Goal: Complete application form

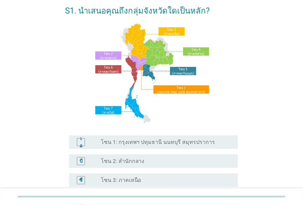
scroll to position [31, 0]
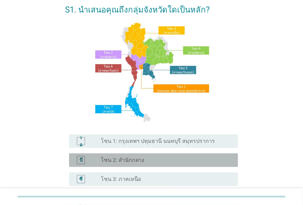
click at [146, 166] on div "บี ปุ่มวิทยุ[PERSON_NAME]เลือก โซน 2: สำนักกลาง" at bounding box center [153, 160] width 169 height 14
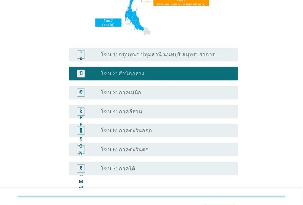
scroll to position [154, 0]
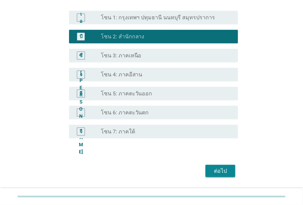
click at [210, 169] on button "ต่อไป" at bounding box center [221, 171] width 30 height 12
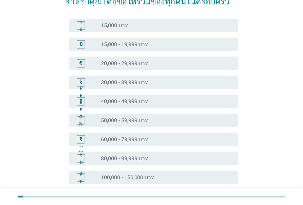
scroll to position [61, 0]
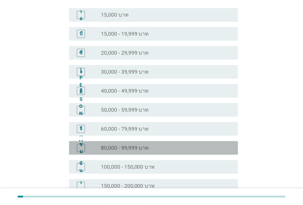
click at [170, 148] on div "ปุ่มวิทยุไม่ได้เลือก 80,000 - 99,999 บาท" at bounding box center [164, 147] width 126 height 7
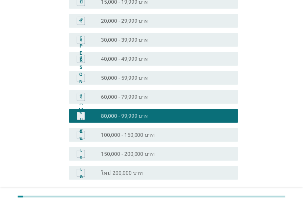
scroll to position [123, 0]
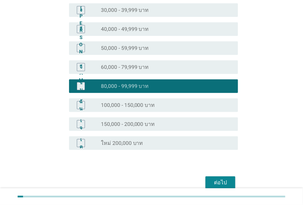
click at [217, 184] on font "ต่อไป" at bounding box center [220, 182] width 13 height 6
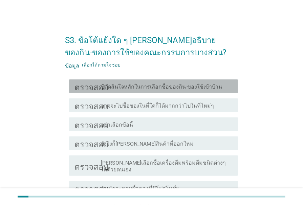
click at [176, 88] on font "ปู้ตัดสินใจหลักในการเลือกซื้อของกิน-ของใช้เข้าบ้าน" at bounding box center [162, 86] width 122 height 6
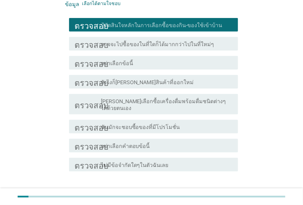
scroll to position [92, 0]
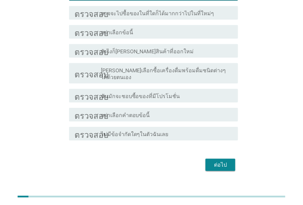
click at [217, 167] on font "ต่อไป" at bounding box center [220, 164] width 13 height 6
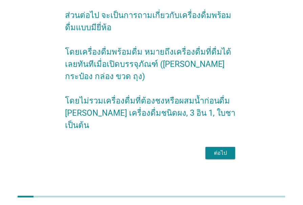
scroll to position [0, 0]
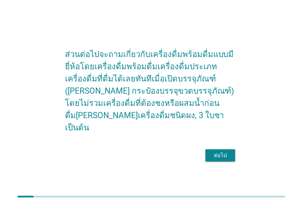
click at [223, 156] on font "ต่อไป" at bounding box center [220, 155] width 13 height 6
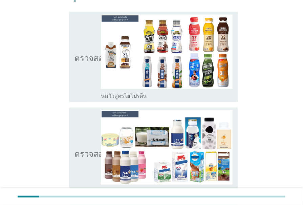
scroll to position [92, 0]
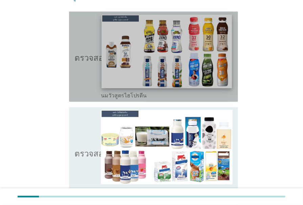
click at [185, 68] on img at bounding box center [167, 52] width 131 height 74
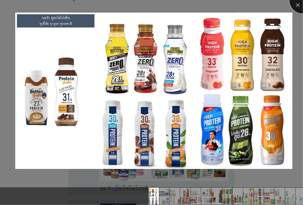
click at [296, 4] on div at bounding box center [303, -1] width 27 height 27
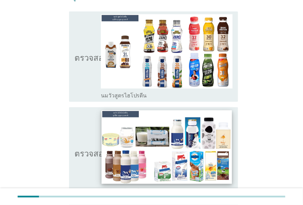
click at [177, 141] on img at bounding box center [167, 147] width 131 height 74
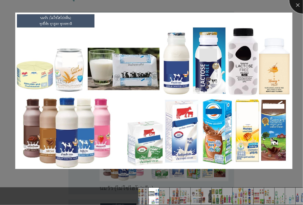
click at [301, 6] on div at bounding box center [303, -1] width 27 height 27
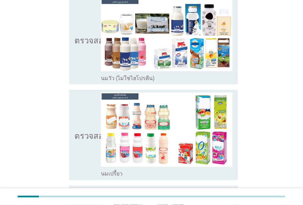
scroll to position [216, 0]
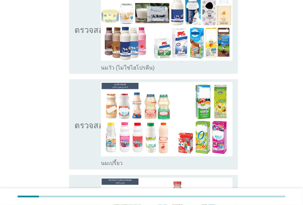
click at [183, 125] on img at bounding box center [167, 119] width 132 height 74
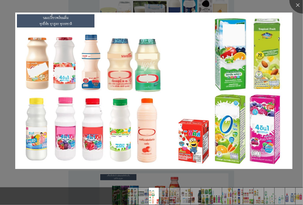
click at [183, 125] on img at bounding box center [153, 91] width 277 height 156
click at [297, 3] on div at bounding box center [303, -1] width 27 height 27
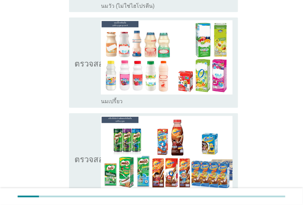
scroll to position [308, 0]
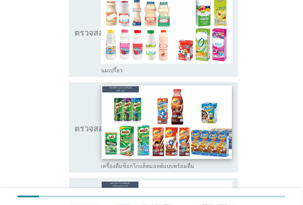
click at [191, 116] on img at bounding box center [167, 122] width 131 height 74
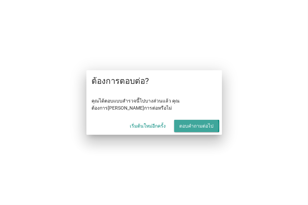
click at [193, 128] on font "ตอบคำถามต่อไป" at bounding box center [197, 125] width 34 height 5
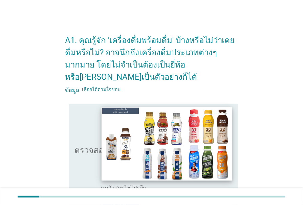
scroll to position [31, 0]
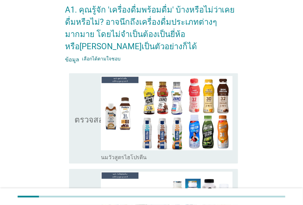
click at [90, 98] on icon "ตรวจสอบ" at bounding box center [92, 118] width 34 height 85
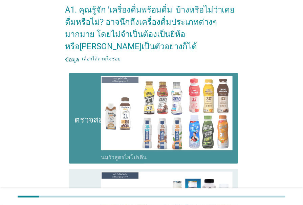
click at [90, 98] on icon "ตรวจสอบ" at bounding box center [92, 118] width 34 height 85
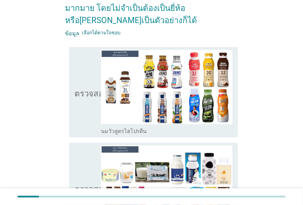
scroll to position [92, 0]
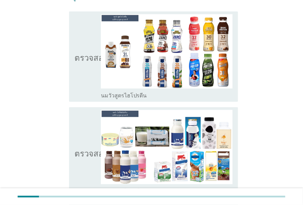
click at [88, 140] on icon "ตรวจสอบ" at bounding box center [92, 152] width 34 height 85
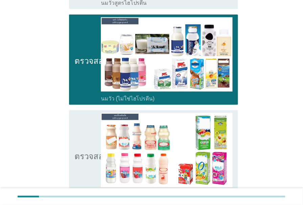
click at [88, 140] on icon "ตรวจสอบ" at bounding box center [92, 155] width 34 height 85
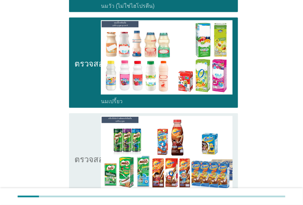
click at [88, 140] on icon "ตรวจสอบ" at bounding box center [92, 158] width 34 height 85
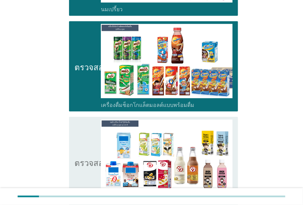
click at [88, 140] on icon "ตรวจสอบ" at bounding box center [92, 161] width 34 height 85
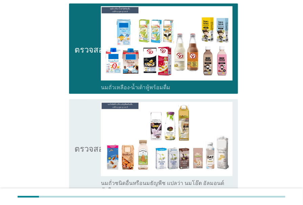
scroll to position [493, 0]
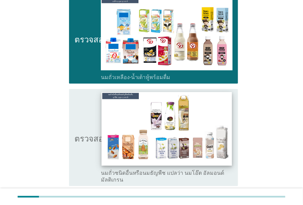
click at [173, 138] on img at bounding box center [167, 129] width 131 height 74
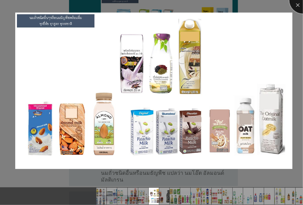
click at [299, 4] on div at bounding box center [303, -1] width 27 height 27
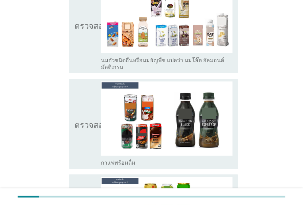
scroll to position [616, 0]
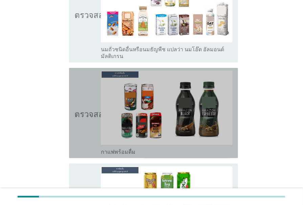
click at [83, 126] on icon "ตรวจสอบ" at bounding box center [92, 112] width 34 height 85
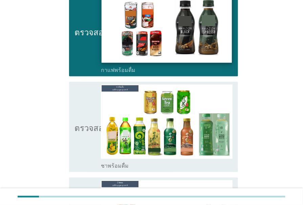
scroll to position [708, 0]
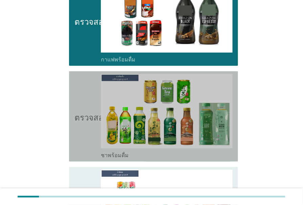
click at [95, 118] on font "ตรวจสอบ" at bounding box center [92, 116] width 34 height 8
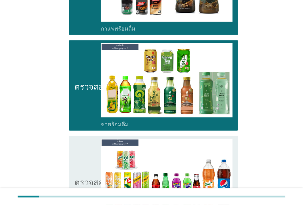
scroll to position [770, 0]
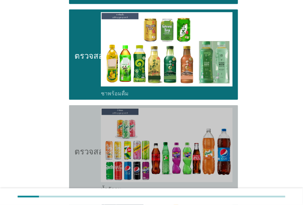
click at [97, 118] on icon "ตรวจสอบ" at bounding box center [92, 150] width 34 height 85
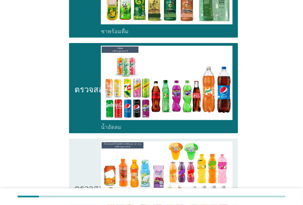
scroll to position [893, 0]
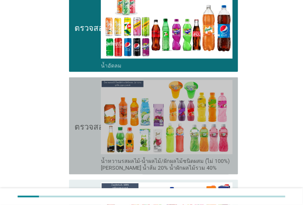
click at [95, 118] on icon "ตรวจสอบ" at bounding box center [92, 126] width 34 height 92
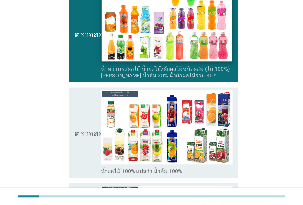
scroll to position [986, 0]
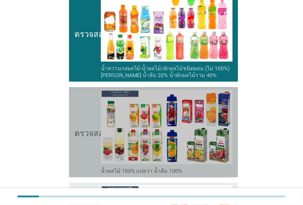
click at [96, 121] on icon "ตรวจสอบ" at bounding box center [92, 132] width 34 height 85
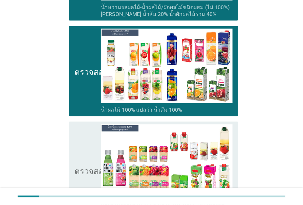
scroll to position [1078, 0]
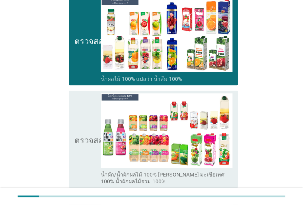
click at [96, 121] on icon "ตรวจสอบ" at bounding box center [92, 139] width 34 height 92
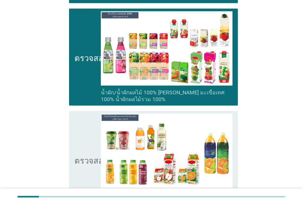
scroll to position [1171, 0]
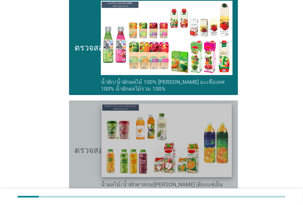
click at [185, 155] on img at bounding box center [167, 140] width 131 height 74
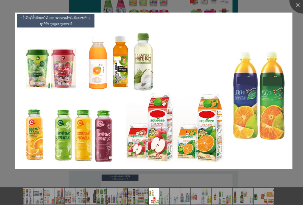
scroll to position [1232, 0]
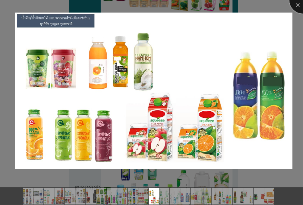
click at [298, 8] on div at bounding box center [303, -1] width 27 height 27
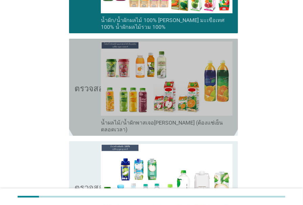
click at [89, 105] on icon "ตรวจสอบ" at bounding box center [92, 87] width 34 height 92
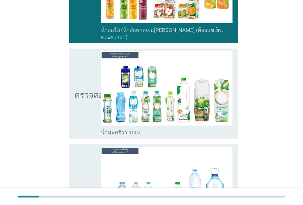
click at [89, 105] on icon "ตรวจสอบ" at bounding box center [92, 93] width 34 height 85
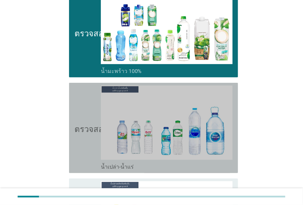
click at [89, 105] on icon "ตรวจสอบ" at bounding box center [92, 127] width 34 height 85
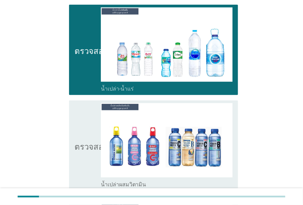
scroll to position [1479, 0]
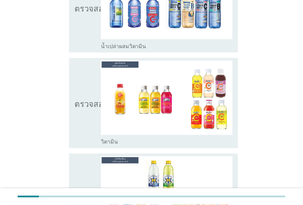
click at [89, 105] on icon "ตรวจสอบ" at bounding box center [92, 103] width 34 height 85
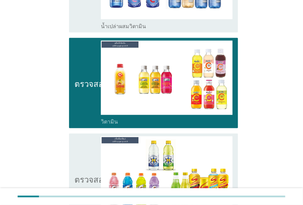
scroll to position [1633, 0]
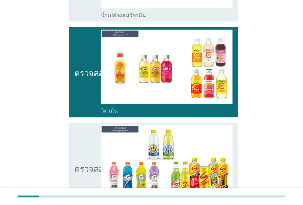
click at [89, 130] on icon "ตรวจสอบ" at bounding box center [92, 167] width 34 height 85
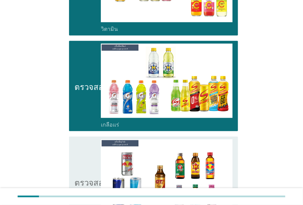
scroll to position [1725, 0]
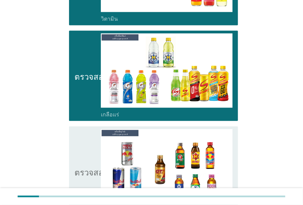
click at [89, 130] on icon "ตรวจสอบ" at bounding box center [92, 171] width 34 height 85
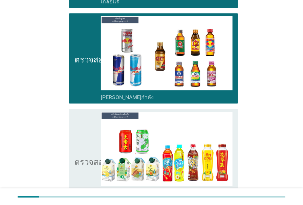
scroll to position [1848, 0]
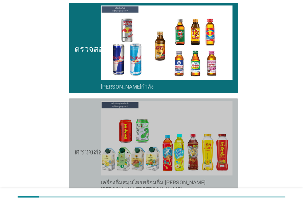
click at [89, 130] on icon "ตรวจสอบ" at bounding box center [92, 150] width 34 height 98
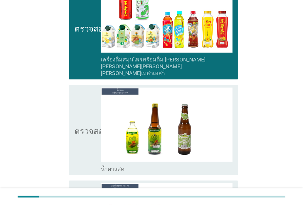
scroll to position [1972, 0]
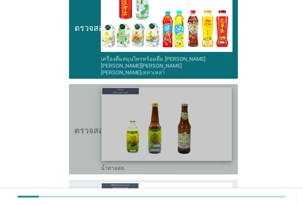
click at [150, 121] on img at bounding box center [167, 124] width 131 height 74
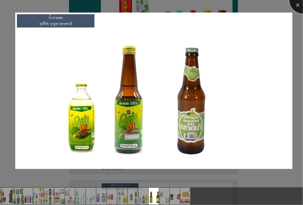
click at [297, 6] on div at bounding box center [303, -1] width 27 height 27
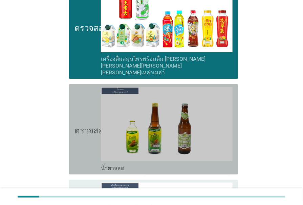
click at [149, 115] on img at bounding box center [167, 124] width 132 height 74
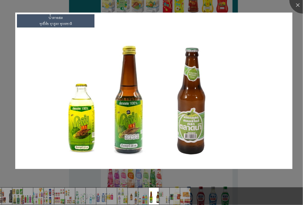
scroll to position [2033, 0]
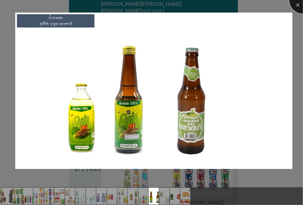
click at [298, 5] on div at bounding box center [303, -1] width 27 height 27
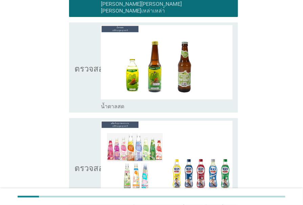
click at [93, 160] on icon "ตรวจสอบ" at bounding box center [92, 167] width 34 height 92
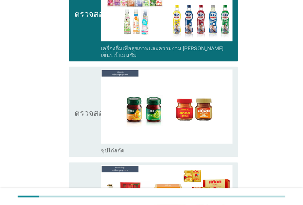
click at [82, 102] on icon "ตรวจสอบ" at bounding box center [92, 111] width 34 height 85
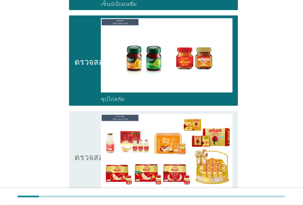
scroll to position [2249, 0]
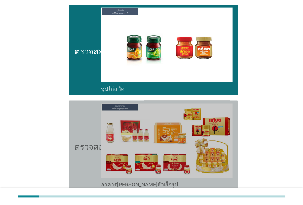
click at [83, 103] on icon "ตรวจสอบ" at bounding box center [92, 145] width 34 height 85
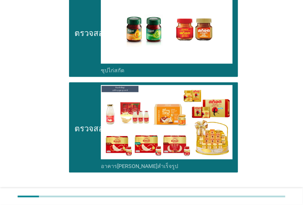
scroll to position [2290, 0]
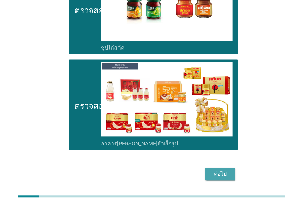
click at [225, 171] on font "ต่อไป" at bounding box center [220, 174] width 13 height 6
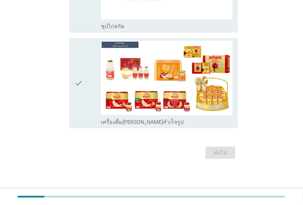
scroll to position [0, 0]
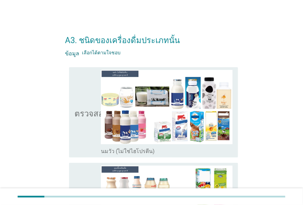
click at [95, 130] on icon "ตรวจสอบ" at bounding box center [92, 112] width 34 height 85
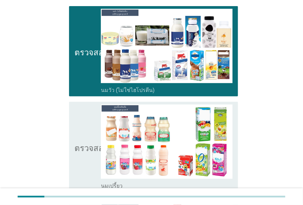
scroll to position [61, 0]
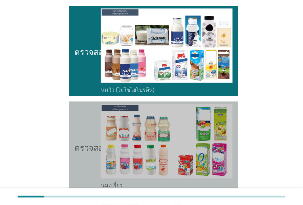
click at [92, 130] on icon "ตรวจสอบ" at bounding box center [92, 146] width 34 height 85
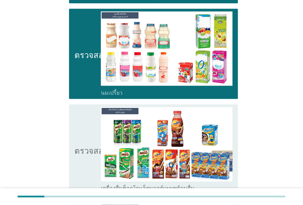
click at [92, 130] on icon "ตรวจสอบ" at bounding box center [92, 149] width 34 height 85
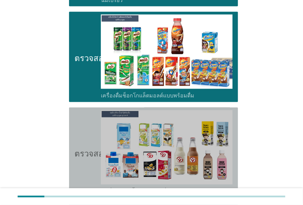
click at [92, 130] on icon "ตรวจสอบ" at bounding box center [92, 152] width 34 height 85
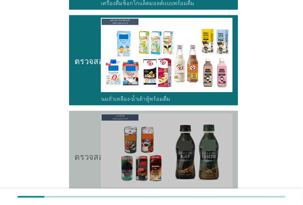
click at [92, 130] on icon "ตรวจสอบ" at bounding box center [92, 155] width 34 height 85
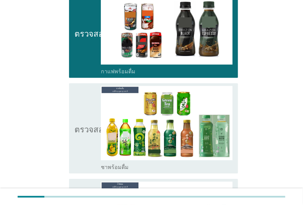
click at [92, 130] on font "ตรวจสอบ" at bounding box center [92, 128] width 34 height 8
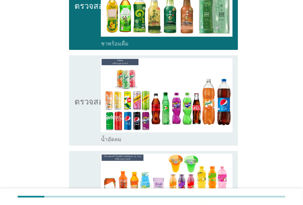
click at [92, 130] on icon "ตรวจสอบ" at bounding box center [92, 100] width 34 height 85
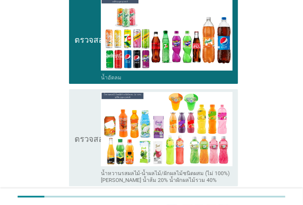
click at [92, 130] on icon "ตรวจสอบ" at bounding box center [92, 138] width 34 height 92
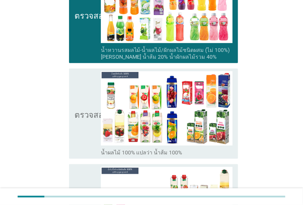
click at [92, 130] on icon "ตรวจสอบ" at bounding box center [92, 113] width 34 height 85
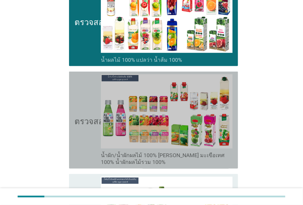
click at [92, 130] on icon "ตรวจสอบ" at bounding box center [92, 120] width 34 height 92
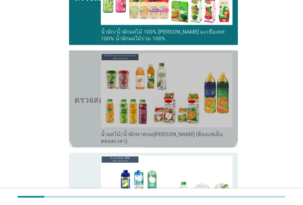
click at [92, 130] on icon "ตรวจสอบ" at bounding box center [92, 99] width 34 height 92
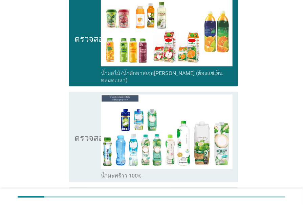
click at [92, 133] on font "ตรวจสอบ" at bounding box center [92, 137] width 34 height 8
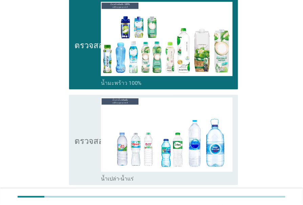
click at [92, 136] on font "ตรวจสอบ" at bounding box center [92, 140] width 34 height 8
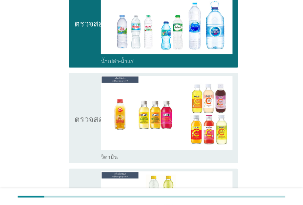
scroll to position [1294, 0]
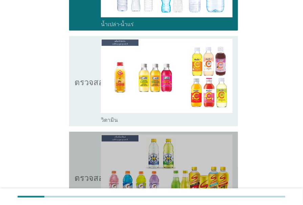
click at [92, 134] on icon "ตรวจสอบ" at bounding box center [92, 176] width 34 height 85
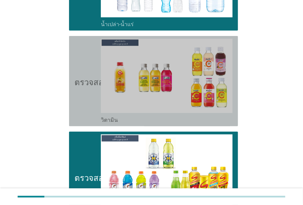
click at [92, 96] on icon "ตรวจสอบ" at bounding box center [92, 81] width 34 height 85
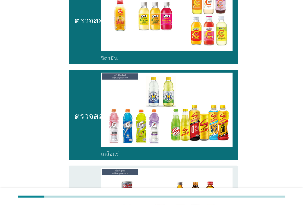
scroll to position [1417, 0]
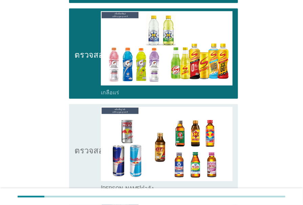
click at [97, 112] on icon "ตรวจสอบ" at bounding box center [92, 149] width 34 height 85
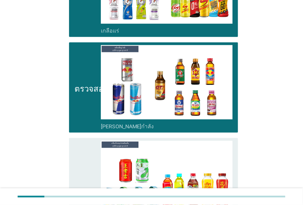
scroll to position [1540, 0]
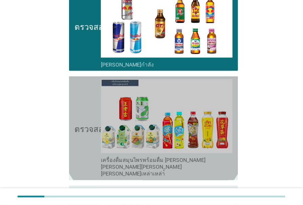
click at [92, 112] on icon "ตรวจสอบ" at bounding box center [92, 128] width 34 height 98
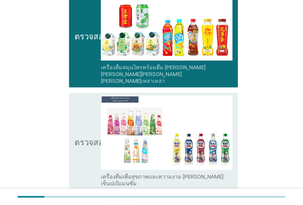
click at [92, 112] on icon "ตรวจสอบ" at bounding box center [92, 142] width 34 height 92
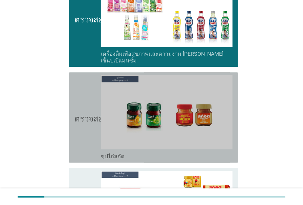
click at [92, 112] on icon "ตรวจสอบ" at bounding box center [92, 117] width 34 height 85
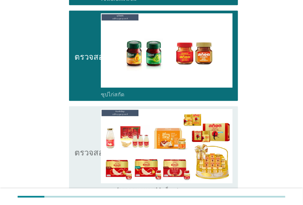
click at [92, 112] on icon "ตรวจสอบ" at bounding box center [92, 151] width 34 height 85
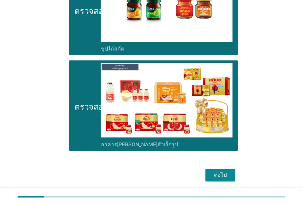
scroll to position [1864, 0]
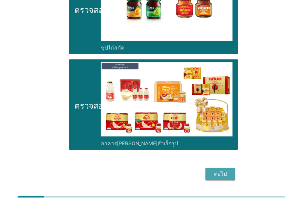
click at [229, 170] on div "ต่อไป" at bounding box center [220, 174] width 19 height 8
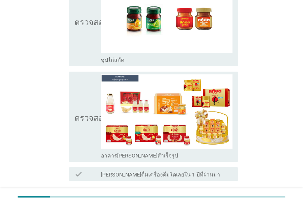
scroll to position [0, 0]
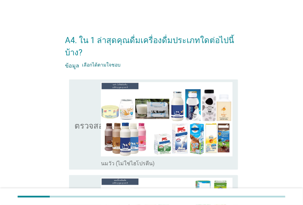
click at [97, 100] on icon "ตรวจสอบ" at bounding box center [92, 124] width 34 height 85
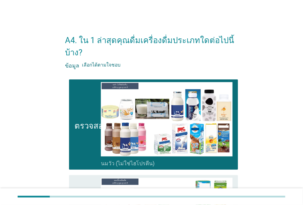
scroll to position [61, 0]
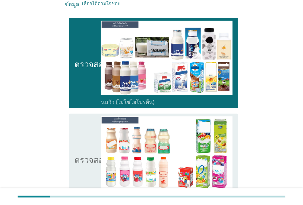
click at [89, 135] on icon "ตรวจสอบ" at bounding box center [92, 158] width 34 height 85
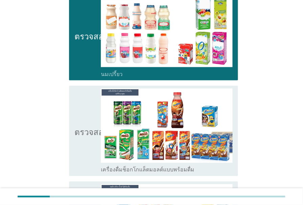
click at [89, 135] on icon "ตรวจสอบ" at bounding box center [92, 130] width 34 height 85
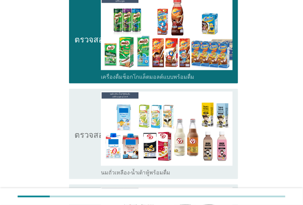
click at [89, 135] on font "ตรวจสอบ" at bounding box center [92, 134] width 34 height 8
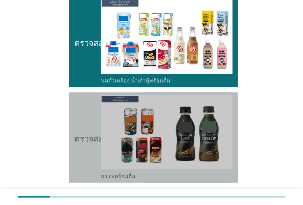
click at [89, 135] on font "ตรวจสอบ" at bounding box center [92, 137] width 34 height 8
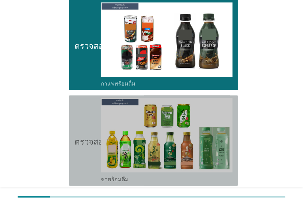
click at [89, 135] on icon "ตรวจสอบ" at bounding box center [92, 140] width 34 height 85
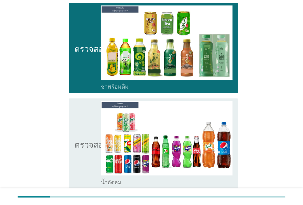
click at [89, 135] on icon "ตรวจสอบ" at bounding box center [92, 143] width 34 height 85
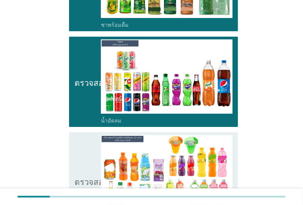
click at [89, 135] on icon "ตรวจสอบ" at bounding box center [92, 181] width 34 height 92
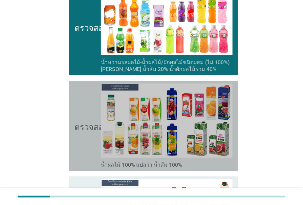
click at [89, 135] on icon "ตรวจสอบ" at bounding box center [92, 125] width 34 height 85
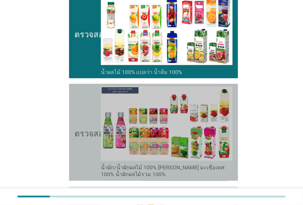
click at [89, 135] on font "ตรวจสอบ" at bounding box center [92, 132] width 34 height 8
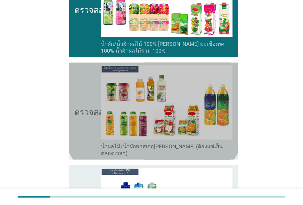
click at [89, 135] on icon "ตรวจสอบ" at bounding box center [92, 111] width 34 height 92
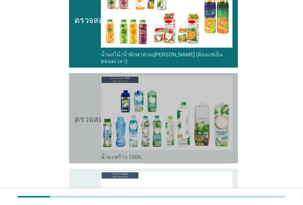
click at [89, 135] on icon "ตรวจสอบ" at bounding box center [92, 118] width 34 height 85
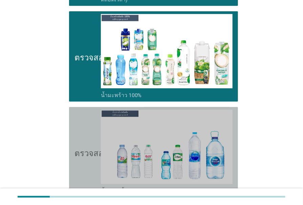
click at [89, 135] on icon "ตรวจสอบ" at bounding box center [92, 151] width 34 height 85
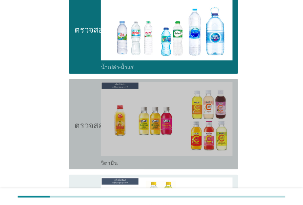
click at [89, 135] on icon "ตรวจสอบ" at bounding box center [92, 124] width 34 height 85
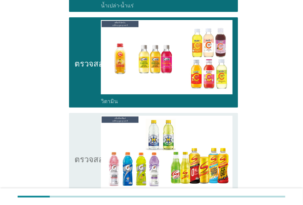
click at [89, 135] on icon "ตรวจสอบ" at bounding box center [92, 158] width 34 height 85
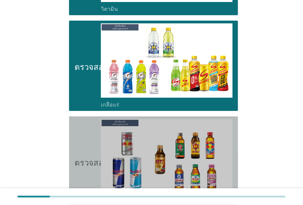
click at [89, 135] on icon "ตรวจสอบ" at bounding box center [92, 161] width 34 height 85
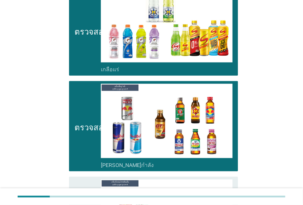
scroll to position [1479, 0]
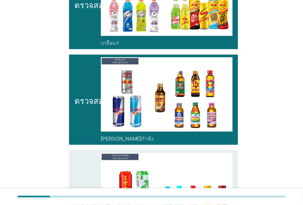
click at [85, 163] on icon "ตรวจสอบ" at bounding box center [92, 202] width 34 height 98
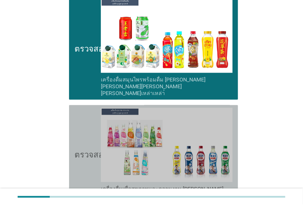
click at [93, 149] on font "ตรวจสอบ" at bounding box center [92, 153] width 34 height 8
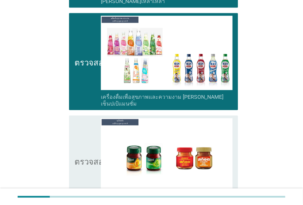
click at [93, 156] on font "ตรวจสอบ" at bounding box center [92, 160] width 34 height 8
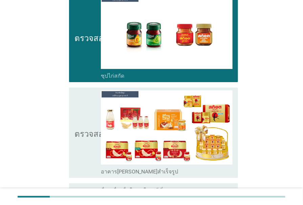
click at [93, 136] on icon "ตรวจสอบ" at bounding box center [92, 132] width 34 height 85
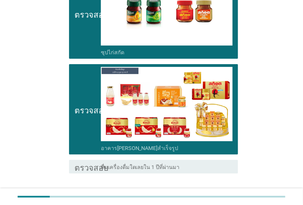
scroll to position [1896, 0]
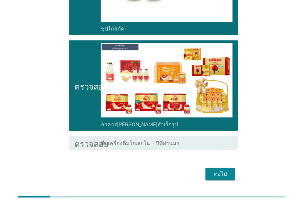
click at [215, 170] on font "ต่อไป" at bounding box center [220, 173] width 13 height 6
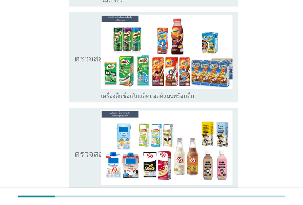
scroll to position [277, 0]
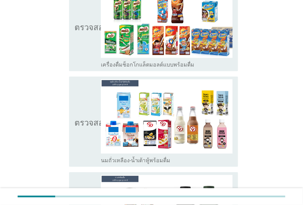
click at [84, 43] on icon "ตรวจสอบ" at bounding box center [92, 26] width 34 height 85
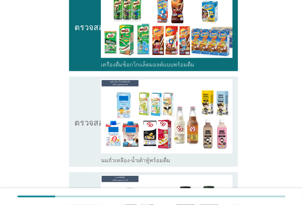
click at [84, 106] on icon "ตรวจสอบ" at bounding box center [92, 121] width 34 height 85
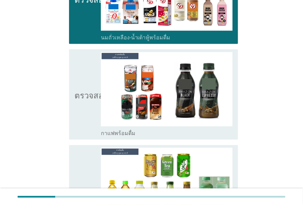
click at [84, 106] on icon "ตรวจสอบ" at bounding box center [92, 94] width 34 height 85
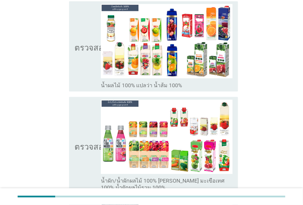
scroll to position [801, 0]
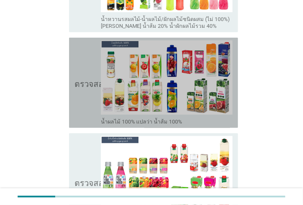
click at [84, 106] on icon "ตรวจสอบ" at bounding box center [92, 82] width 34 height 85
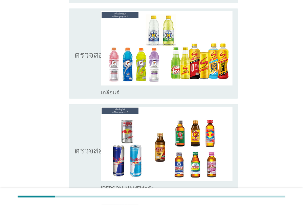
scroll to position [1479, 0]
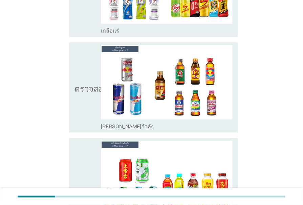
click at [84, 106] on icon "ตรวจสอบ" at bounding box center [92, 87] width 34 height 85
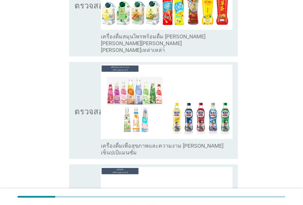
scroll to position [1725, 0]
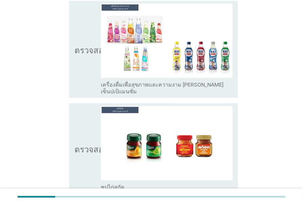
click at [84, 106] on icon "ตรวจสอบ" at bounding box center [92, 148] width 34 height 85
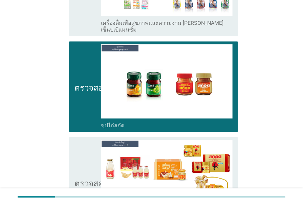
scroll to position [1848, 0]
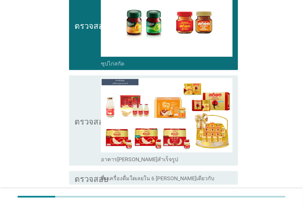
click at [84, 106] on icon "ตรวจสอบ" at bounding box center [92, 120] width 34 height 85
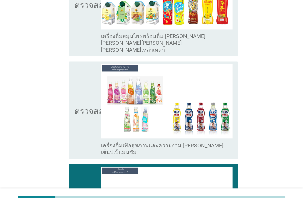
scroll to position [1664, 0]
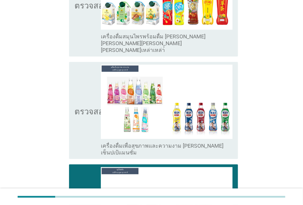
click at [84, 106] on icon "ตรวจสอบ" at bounding box center [92, 111] width 34 height 92
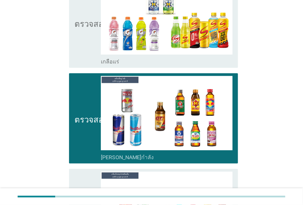
scroll to position [1386, 0]
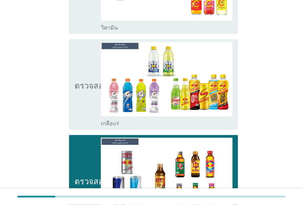
click at [84, 106] on icon "ตรวจสอบ" at bounding box center [92, 84] width 34 height 85
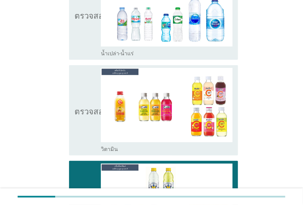
scroll to position [1232, 0]
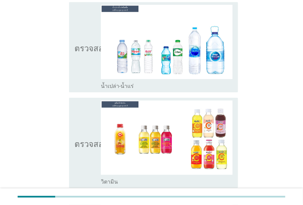
click at [84, 106] on icon "ตรวจสอบ" at bounding box center [92, 142] width 34 height 85
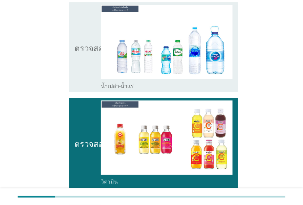
click at [97, 51] on icon "ตรวจสอบ" at bounding box center [92, 47] width 34 height 85
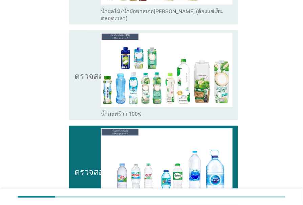
click at [97, 51] on icon "ตรวจสอบ" at bounding box center [92, 75] width 34 height 85
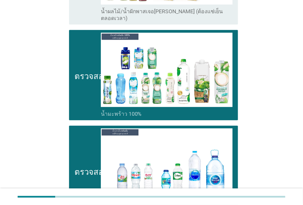
scroll to position [1047, 0]
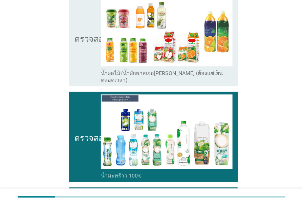
click at [97, 51] on icon "ตรวจสอบ" at bounding box center [92, 38] width 34 height 92
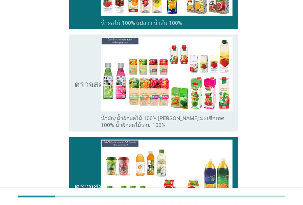
scroll to position [893, 0]
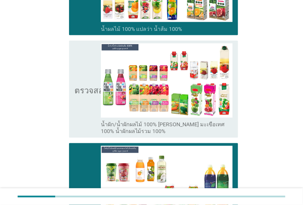
click at [89, 83] on icon "ตรวจสอบ" at bounding box center [92, 89] width 34 height 92
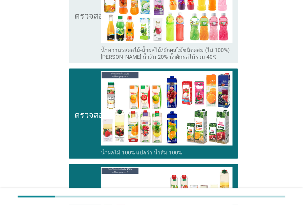
scroll to position [678, 0]
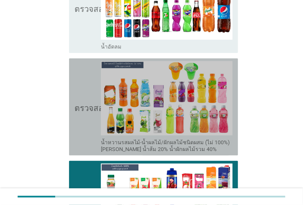
click at [89, 82] on icon "ตรวจสอบ" at bounding box center [92, 107] width 34 height 92
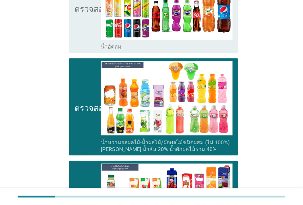
click at [92, 34] on icon "ตรวจสอบ" at bounding box center [92, 7] width 34 height 85
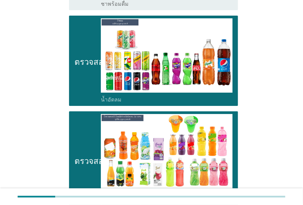
scroll to position [585, 0]
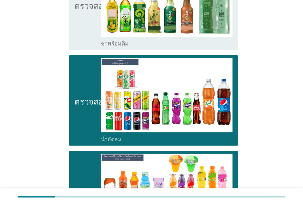
click at [88, 31] on icon "ตรวจสอบ" at bounding box center [92, 4] width 34 height 85
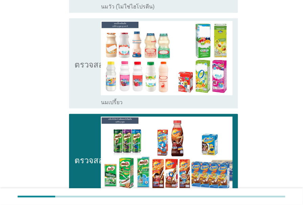
scroll to position [92, 0]
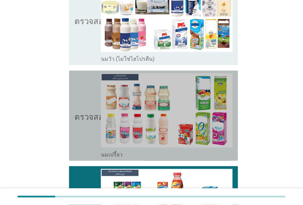
drag, startPoint x: 84, startPoint y: 98, endPoint x: 80, endPoint y: 62, distance: 36.2
click at [84, 94] on icon "ตรวจสอบ" at bounding box center [92, 115] width 34 height 85
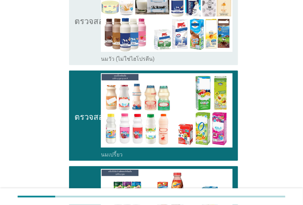
click at [75, 55] on icon "ตรวจสอบ" at bounding box center [92, 20] width 34 height 85
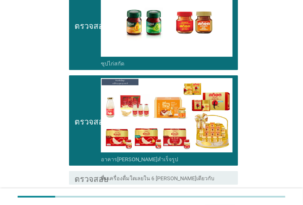
scroll to position [1884, 0]
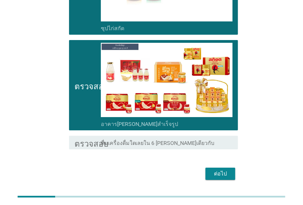
click at [228, 169] on div "ต่อไป" at bounding box center [220, 173] width 19 height 8
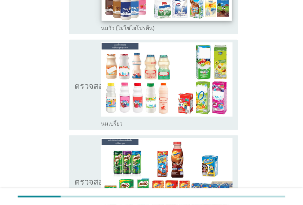
scroll to position [185, 0]
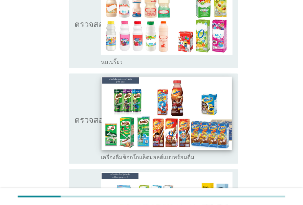
click at [193, 104] on img at bounding box center [167, 114] width 131 height 74
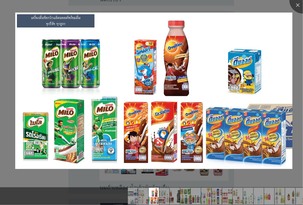
scroll to position [246, 0]
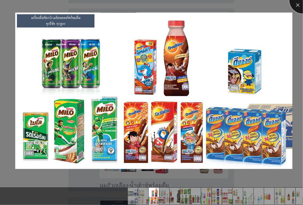
click at [297, 4] on div at bounding box center [303, -1] width 27 height 27
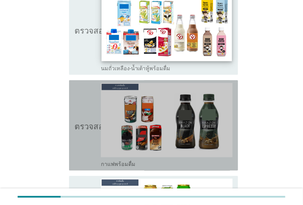
click at [189, 118] on img at bounding box center [167, 120] width 132 height 74
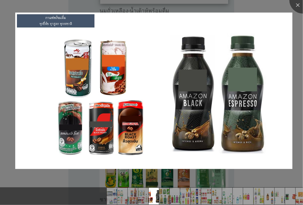
scroll to position [462, 0]
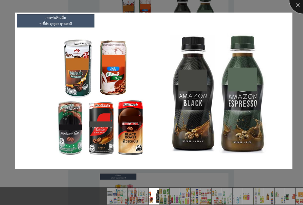
click at [299, 3] on div at bounding box center [303, -1] width 27 height 27
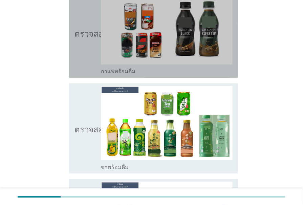
click at [81, 47] on icon "ตรวจสอบ" at bounding box center [92, 32] width 34 height 85
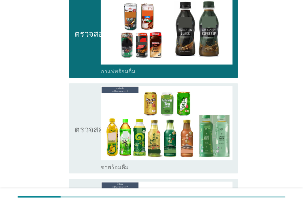
click at [81, 144] on icon "ตรวจสอบ" at bounding box center [92, 128] width 34 height 85
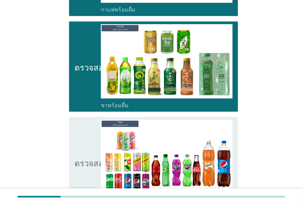
scroll to position [585, 0]
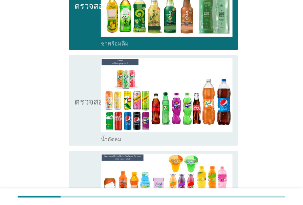
click at [85, 135] on icon "ตรวจสอบ" at bounding box center [92, 100] width 34 height 85
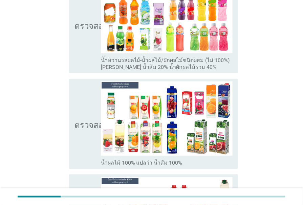
scroll to position [770, 0]
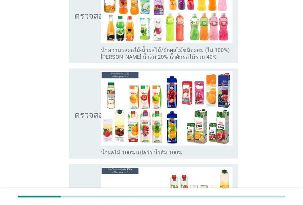
click at [85, 126] on icon "ตรวจสอบ" at bounding box center [92, 113] width 34 height 85
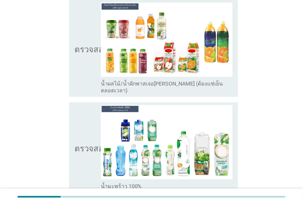
scroll to position [1047, 0]
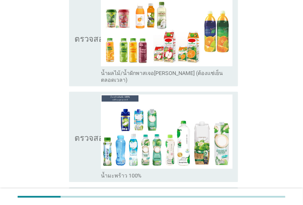
click at [85, 133] on font "ตรวจสอบ" at bounding box center [92, 137] width 34 height 8
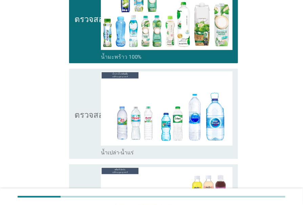
scroll to position [1171, 0]
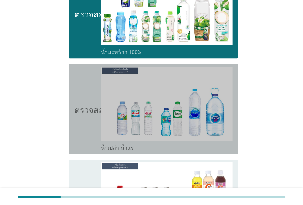
click at [85, 126] on icon "ตรวจสอบ" at bounding box center [92, 108] width 34 height 85
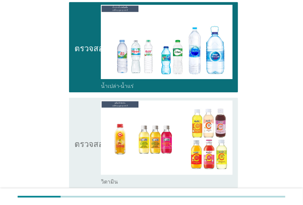
scroll to position [1263, 0]
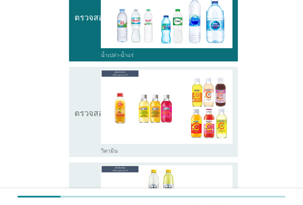
click at [85, 126] on icon "ตรวจสอบ" at bounding box center [92, 111] width 34 height 85
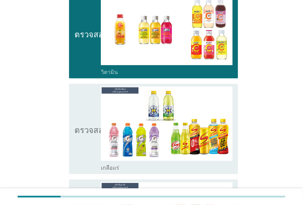
scroll to position [1356, 0]
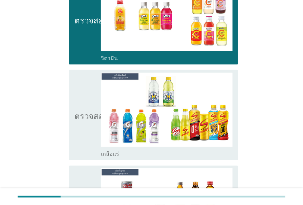
click at [85, 126] on icon "ตรวจสอบ" at bounding box center [92, 115] width 34 height 85
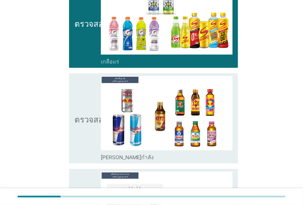
click at [85, 126] on icon "ตรวจสอบ" at bounding box center [92, 118] width 34 height 85
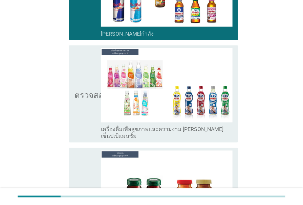
scroll to position [1633, 0]
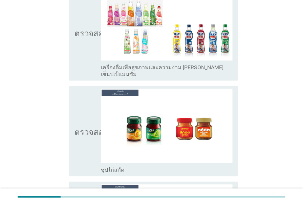
click at [85, 126] on icon "ตรวจสอบ" at bounding box center [92, 131] width 34 height 85
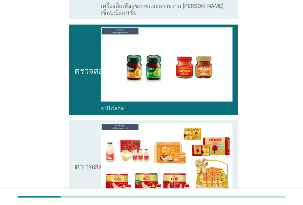
scroll to position [1756, 0]
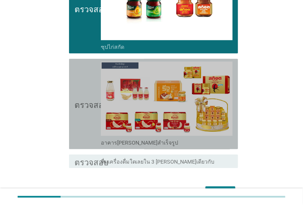
click at [91, 99] on icon "ตรวจสอบ" at bounding box center [92, 103] width 34 height 85
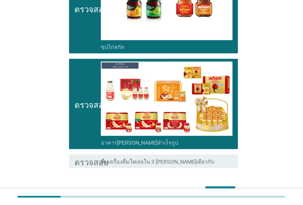
click at [218, 189] on font "ต่อไป" at bounding box center [220, 192] width 13 height 6
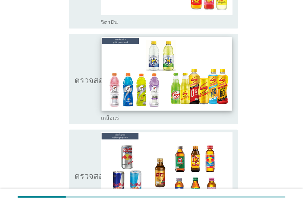
scroll to position [739, 0]
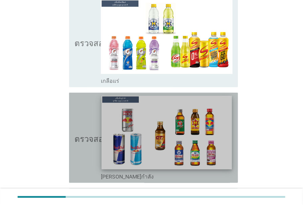
click at [195, 141] on img at bounding box center [167, 133] width 131 height 74
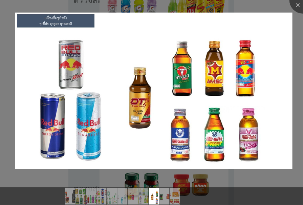
scroll to position [801, 0]
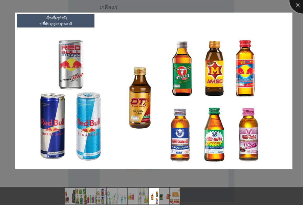
click at [300, 4] on div at bounding box center [303, -1] width 27 height 27
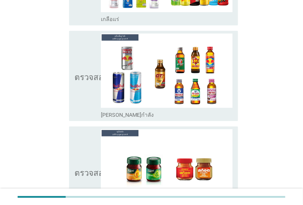
click at [87, 155] on icon "ตรวจสอบ" at bounding box center [92, 171] width 34 height 85
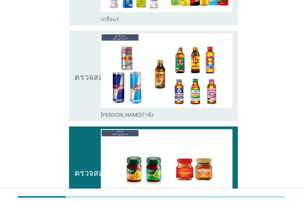
click at [85, 76] on font "ตรวจสอบ" at bounding box center [92, 76] width 34 height 8
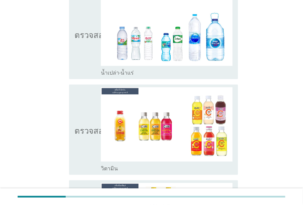
scroll to position [524, 0]
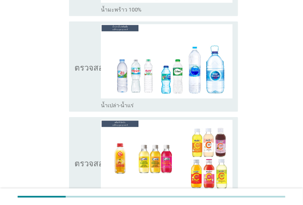
click at [88, 84] on icon "ตรวจสอบ" at bounding box center [92, 66] width 34 height 85
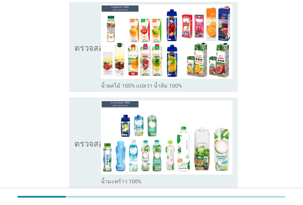
scroll to position [339, 0]
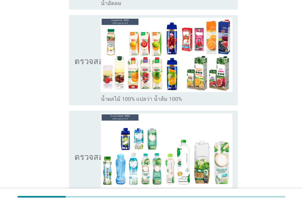
click at [92, 89] on icon "ตรวจสอบ" at bounding box center [92, 60] width 34 height 85
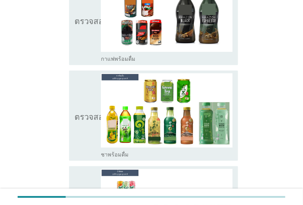
scroll to position [31, 0]
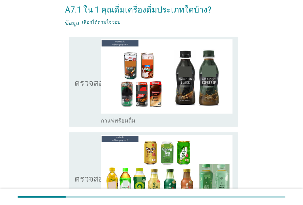
click at [85, 82] on font "ตรวจสอบ" at bounding box center [92, 82] width 34 height 8
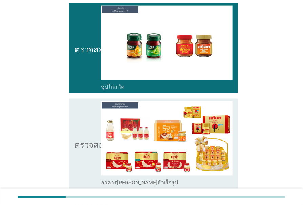
scroll to position [986, 0]
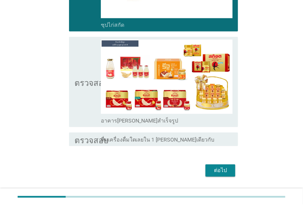
click at [217, 173] on font "ต่อไป" at bounding box center [220, 170] width 13 height 6
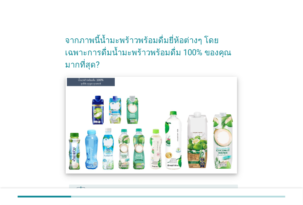
click at [175, 136] on img at bounding box center [151, 125] width 171 height 97
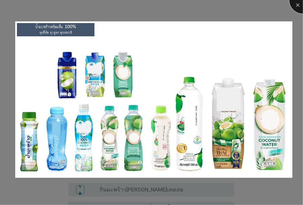
click at [297, 7] on div at bounding box center [303, -1] width 27 height 27
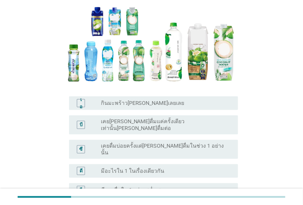
scroll to position [92, 0]
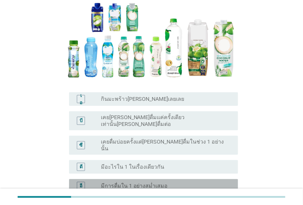
click at [180, 182] on div "ปุ่มวิทยุ[PERSON_NAME]เลือก มีการดื่มใน 1 อย่างสม่ำเสมอ" at bounding box center [167, 186] width 132 height 8
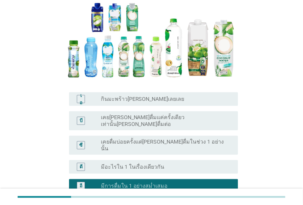
scroll to position [123, 0]
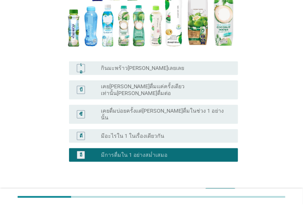
click at [212, 190] on div "ต่อไป" at bounding box center [220, 194] width 19 height 8
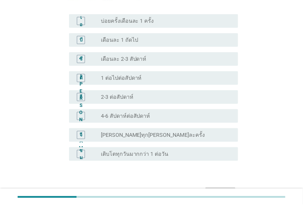
scroll to position [154, 0]
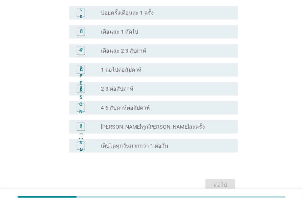
click at [165, 112] on div "[PERSON_NAME] ปุ่มวิทยุ[PERSON_NAME]เลือก 4-6 สัปดาห์ต่อสัปดาห์" at bounding box center [153, 108] width 169 height 14
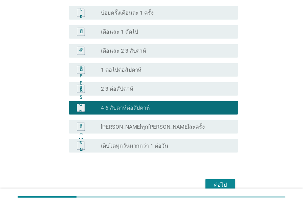
click at [212, 183] on div "ต่อไป" at bounding box center [220, 185] width 19 height 8
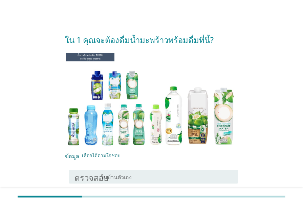
scroll to position [31, 0]
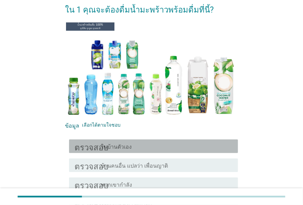
click at [178, 149] on div "โครงร่างกล่องกาเครื่องหมายว่าง ในบ้านตัวเอง" at bounding box center [167, 146] width 132 height 8
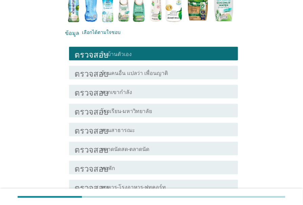
scroll to position [154, 0]
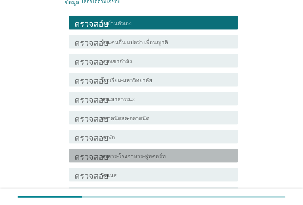
click at [180, 159] on div "โครงร่างกล่องกาเครื่องหมายว่าง อาหาร-โรงอาหาร-ฟูทคอร์ท" at bounding box center [167, 155] width 132 height 8
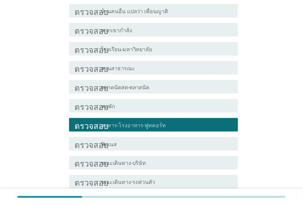
scroll to position [216, 0]
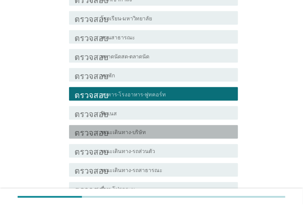
click at [187, 136] on div "โครงร่างกล่องกาเครื่องหมายว่าง ขณะเดินทาง-บริษัท" at bounding box center [167, 132] width 132 height 8
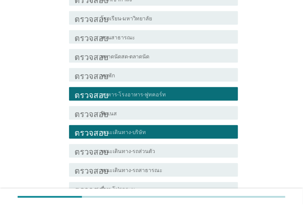
scroll to position [246, 0]
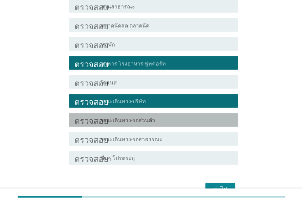
click at [188, 124] on div "โครงร่างกล่องกาเครื่องหมายว่าง ขณะเดินทาง-รถส่วนตัว" at bounding box center [167, 120] width 132 height 8
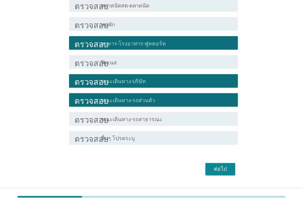
scroll to position [277, 0]
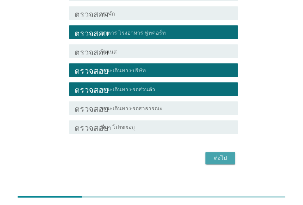
click at [216, 162] on font "ต่อไป" at bounding box center [220, 158] width 13 height 8
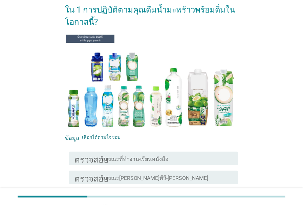
scroll to position [61, 0]
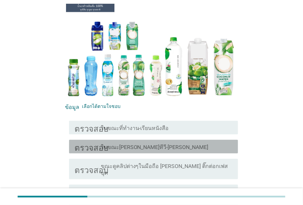
click at [182, 146] on div "โครงร่างกล่องกาเครื่องหมายว่าง ในขณะ[PERSON_NAME]ทีวี-[PERSON_NAME]" at bounding box center [167, 146] width 132 height 8
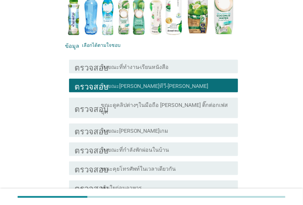
scroll to position [123, 0]
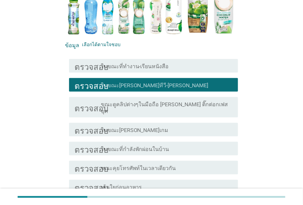
click at [197, 108] on font "ขณะดูคลิปต่างๆในมือถือ [PERSON_NAME] ติ๊กต่อกเฟสบุค" at bounding box center [167, 108] width 132 height 14
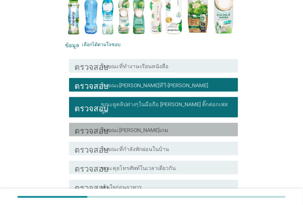
click at [196, 125] on div "โครงร่างกล่องกาเครื่องหมายว่าง ในขณะ[PERSON_NAME]เกม" at bounding box center [167, 129] width 132 height 8
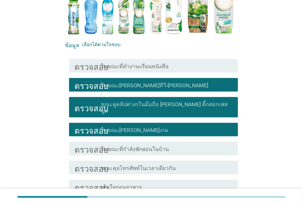
click at [193, 144] on div "โครงร่างกล่องกาเครื่องหมายว่าง ในขณะที่กำลังพักผ่อนในบ้าน" at bounding box center [167, 148] width 132 height 8
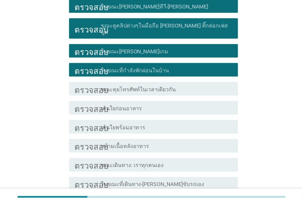
scroll to position [216, 0]
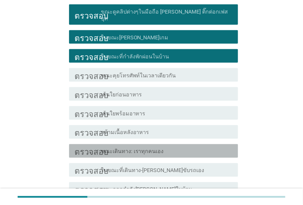
click at [196, 147] on div "โครงร่างกล่องกาเครื่องหมายว่าง ขณะเดินทาง: เราทุกคนเอง" at bounding box center [167, 151] width 132 height 8
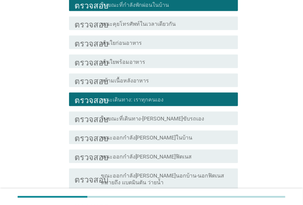
scroll to position [277, 0]
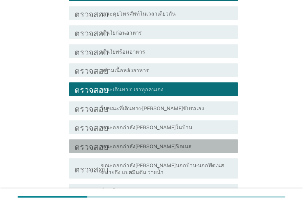
click at [198, 144] on div "โครงร่างกล่องกาเครื่องหมายว่าง ขณะออกกำลัง[PERSON_NAME]ฟิตเนส" at bounding box center [167, 146] width 132 height 8
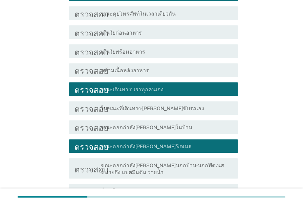
click at [196, 164] on font "ขณะออกกำลัง[PERSON_NAME]นอกบ้าน-นอกฟิตเนส หมายถึง แบตมินตัน ว่ายน้ำ" at bounding box center [167, 169] width 132 height 14
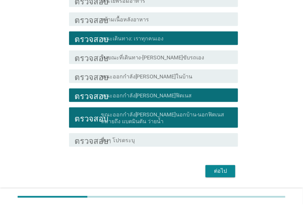
scroll to position [339, 0]
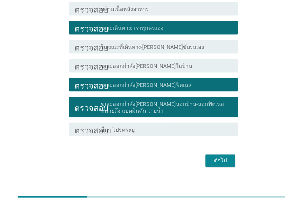
click at [218, 158] on font "ต่อไป" at bounding box center [220, 160] width 13 height 6
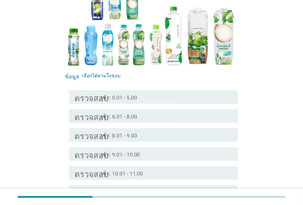
scroll to position [92, 0]
click at [167, 117] on div "โครงร่างกล่องกาเครื่องหมายว่าง เช้า: 6.01 - 8.00" at bounding box center [167, 116] width 132 height 8
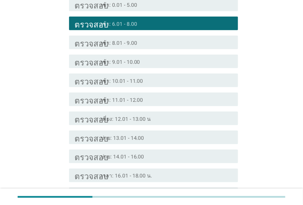
scroll to position [185, 0]
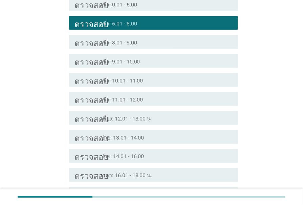
click at [173, 102] on div "โครงร่างกล่องกาเครื่องหมายว่าง เช้า: 11.01 - 12.00" at bounding box center [167, 99] width 132 height 8
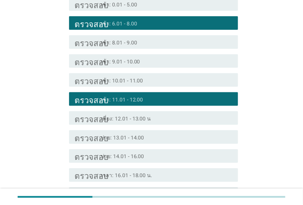
click at [169, 121] on div "โครงร่างกล่องกาเครื่องหมายว่าง เที่ยง: 12.01 - 13.00 น" at bounding box center [167, 118] width 132 height 8
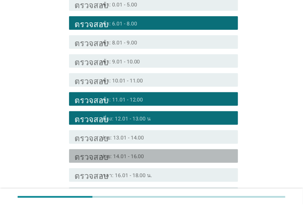
click at [168, 158] on div "โครงร่างกล่องกาเครื่องหมายว่าง บ่าย: 14.01 - 16.00" at bounding box center [167, 156] width 132 height 8
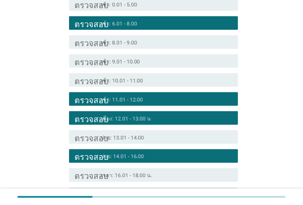
scroll to position [216, 0]
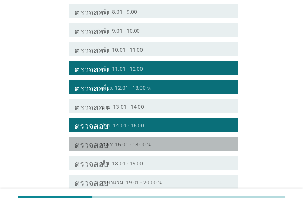
click at [176, 144] on div "โครงร่างกล่องกาเครื่องหมายว่าง เวลา: 16.01 - 18.00 น." at bounding box center [167, 144] width 132 height 8
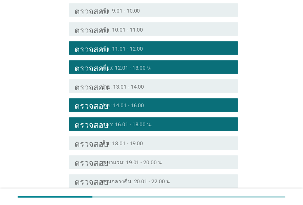
scroll to position [246, 0]
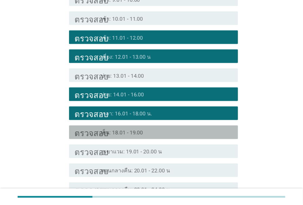
click at [185, 139] on div "ตรวจสอบ โครงร่างกล่องกาเครื่องหมายว่าง เย็น: 18.01 - 19.00" at bounding box center [153, 132] width 169 height 14
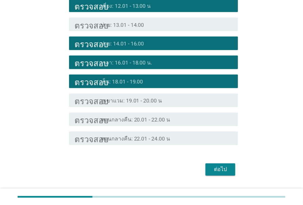
scroll to position [308, 0]
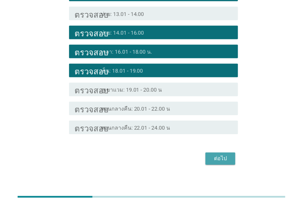
click at [222, 157] on font "ต่อไป" at bounding box center [220, 158] width 13 height 6
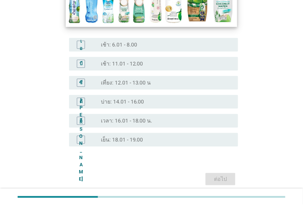
scroll to position [123, 0]
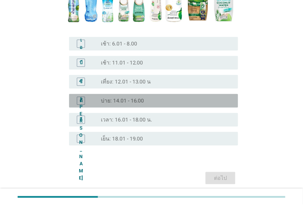
click at [155, 99] on div "ปุ่มวิทยุ[PERSON_NAME]เลือก บ่าย: 14.01 - 16.00" at bounding box center [164, 100] width 126 height 7
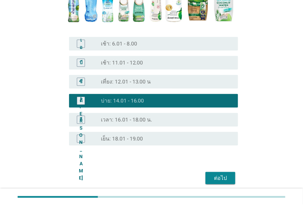
click at [171, 117] on div "ปุ่มวิทยุ[PERSON_NAME]เลือก เวลา: 16.01 - 18.00 น." at bounding box center [164, 119] width 126 height 7
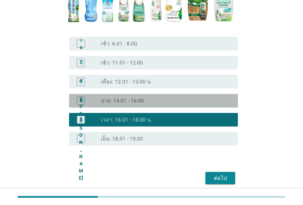
click at [175, 103] on div "ปุ่มวิทยุ[PERSON_NAME]เลือก บ่าย: 14.01 - 16.00" at bounding box center [164, 100] width 126 height 7
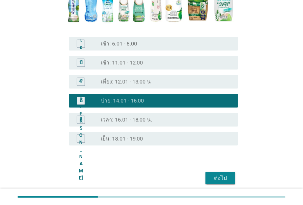
click at [189, 123] on div "ปุ่มวิทยุ[PERSON_NAME]เลือก เวลา: 16.01 - 18.00 น." at bounding box center [167, 120] width 132 height 8
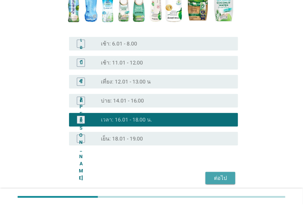
click at [216, 177] on font "ต่อไป" at bounding box center [220, 178] width 13 height 6
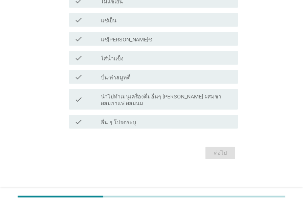
scroll to position [0, 0]
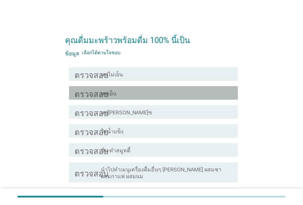
click at [175, 94] on div "โครงร่างกล่องกาเครื่องหมายว่าง แช่เย็น" at bounding box center [167, 93] width 132 height 8
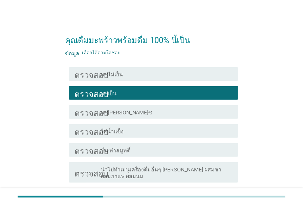
scroll to position [31, 0]
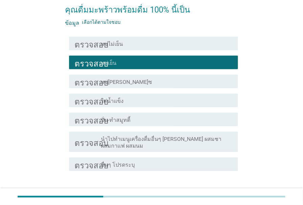
click at [166, 99] on div "โครงร่างกล่องกาเครื่องหมายว่าง ใส่น้ำแข็ง" at bounding box center [167, 100] width 132 height 8
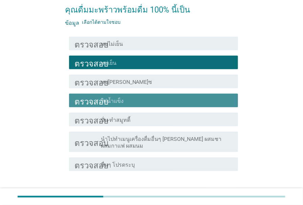
click at [166, 99] on div "โครงร่างกล่องกาเครื่องหมายว่าง ใส่น้ำแข็ง" at bounding box center [167, 100] width 132 height 8
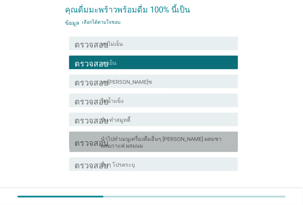
click at [220, 142] on font "นำไปทำเมนูเครื่องดื่มอื่นๆ [PERSON_NAME] ผสมชา ผสมกาแฟ ผสมนม" at bounding box center [167, 143] width 132 height 14
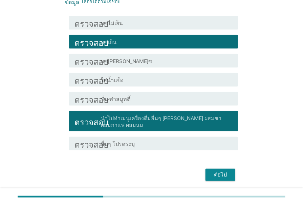
scroll to position [61, 0]
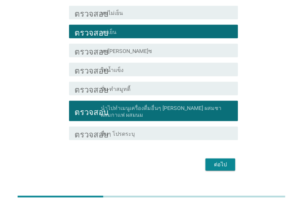
click at [210, 111] on font "นำไปทำเมนูเครื่องดื่มอื่นๆ [PERSON_NAME] ผสมชา ผสมกาแฟ ผสมนม" at bounding box center [161, 111] width 121 height 13
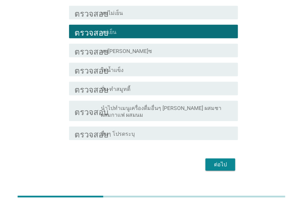
click at [204, 74] on div "ตรวจสอบ โครงร่างกล่องกาเครื่องหมายว่าง ใส่น้ำแข็ง" at bounding box center [153, 70] width 169 height 14
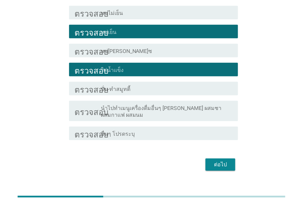
click at [227, 161] on font "ต่อไป" at bounding box center [220, 164] width 13 height 6
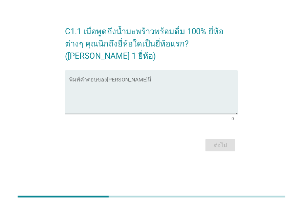
scroll to position [0, 0]
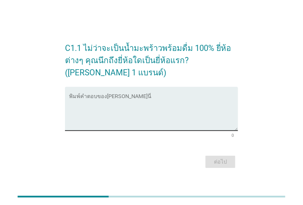
click at [118, 117] on textarea "พิมพ์คำตอบของคุณที่นี่" at bounding box center [153, 113] width 169 height 36
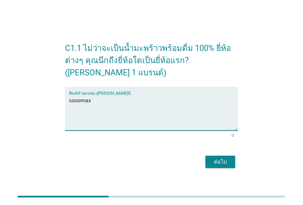
type textarea "cocomax"
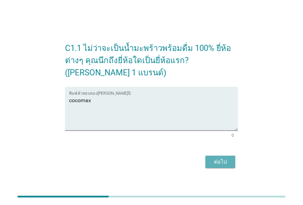
click at [222, 162] on font "ต่อไป" at bounding box center [220, 161] width 13 height 6
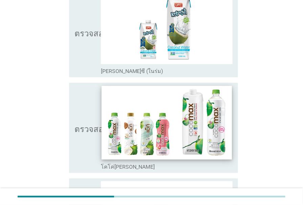
scroll to position [61, 0]
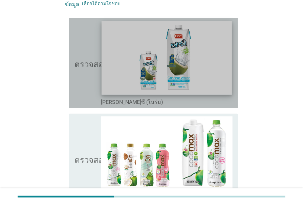
click at [150, 67] on img at bounding box center [167, 58] width 131 height 74
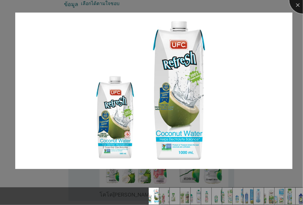
click at [302, 4] on div at bounding box center [303, -1] width 27 height 27
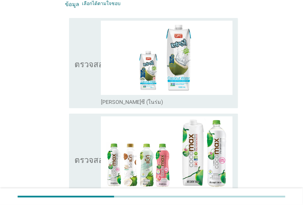
scroll to position [92, 0]
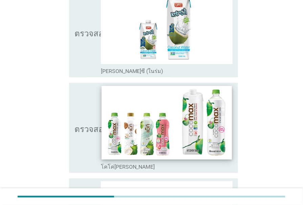
click at [127, 122] on img at bounding box center [167, 123] width 131 height 74
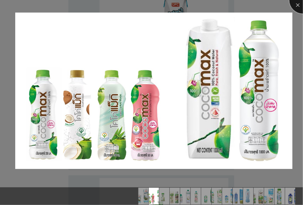
click at [301, 7] on div at bounding box center [303, -1] width 27 height 27
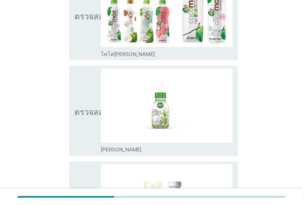
scroll to position [216, 0]
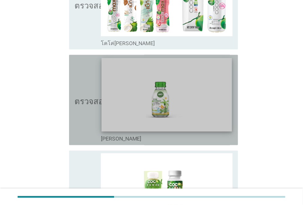
click at [167, 99] on img at bounding box center [167, 95] width 131 height 74
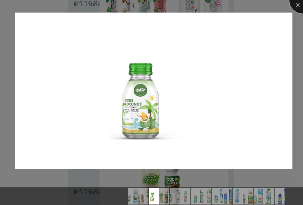
click at [296, 7] on div at bounding box center [303, -1] width 27 height 27
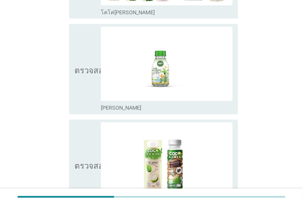
scroll to position [277, 0]
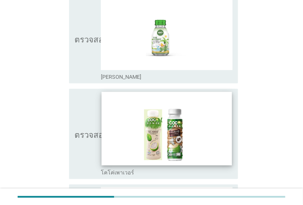
click at [169, 135] on img at bounding box center [167, 129] width 131 height 74
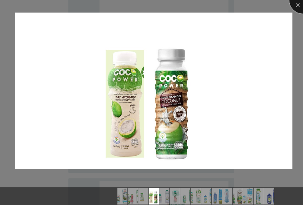
click at [300, 5] on div at bounding box center [303, -1] width 27 height 27
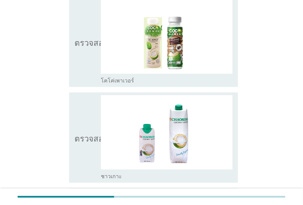
scroll to position [369, 0]
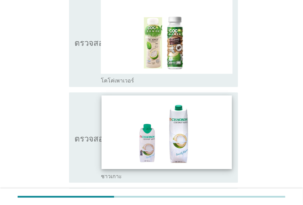
click at [198, 125] on img at bounding box center [167, 132] width 131 height 74
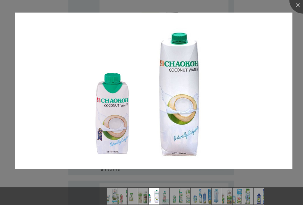
click at [198, 125] on img at bounding box center [153, 91] width 277 height 156
click at [300, 8] on div at bounding box center [303, -1] width 27 height 27
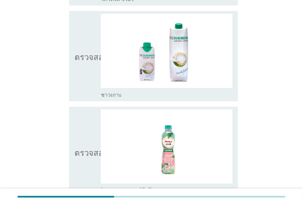
scroll to position [462, 0]
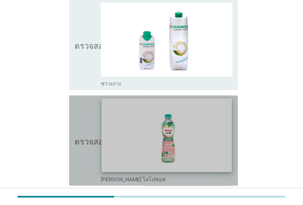
click at [188, 127] on img at bounding box center [167, 135] width 131 height 74
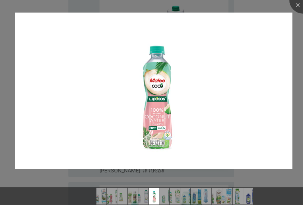
click at [188, 127] on img at bounding box center [153, 91] width 277 height 156
click at [300, 7] on div at bounding box center [303, -1] width 27 height 27
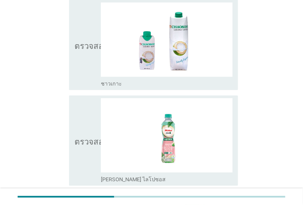
scroll to position [493, 0]
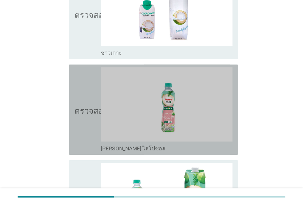
click at [85, 120] on icon "ตรวจสอบ" at bounding box center [92, 109] width 34 height 85
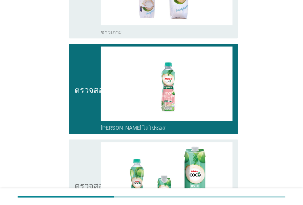
scroll to position [554, 0]
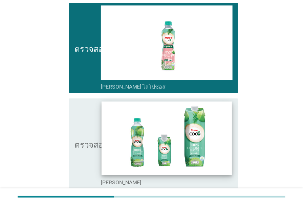
click at [158, 142] on img at bounding box center [167, 138] width 131 height 74
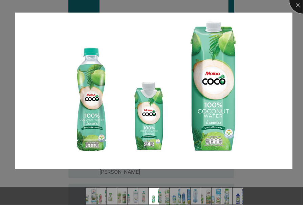
click at [299, 2] on div at bounding box center [303, -1] width 27 height 27
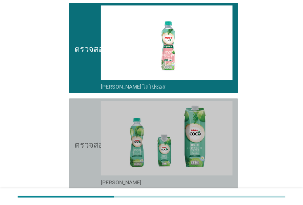
click at [83, 118] on icon "ตรวจสอบ" at bounding box center [92, 143] width 34 height 85
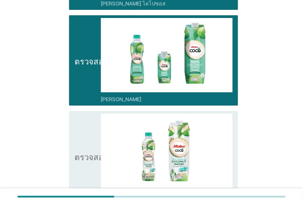
scroll to position [647, 0]
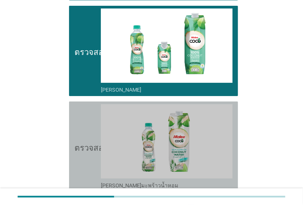
click at [91, 154] on icon "ตรวจสอบ" at bounding box center [92, 146] width 34 height 85
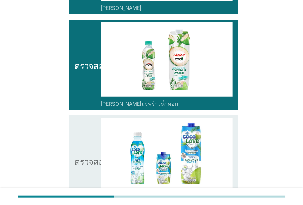
scroll to position [739, 0]
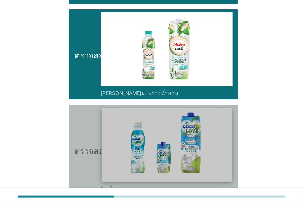
click at [185, 150] on img at bounding box center [167, 145] width 131 height 74
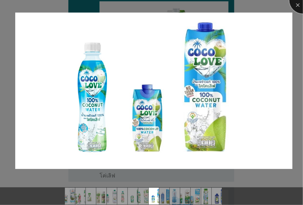
click at [297, 5] on div at bounding box center [303, -1] width 27 height 27
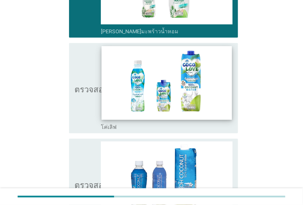
scroll to position [832, 0]
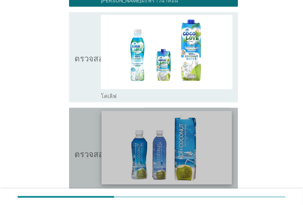
click at [199, 138] on img at bounding box center [167, 148] width 131 height 74
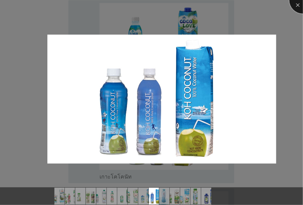
click at [302, 6] on div at bounding box center [303, -1] width 27 height 27
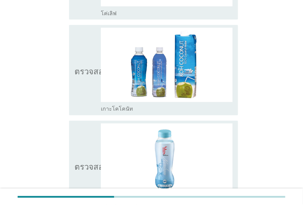
scroll to position [955, 0]
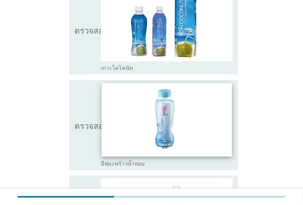
click at [167, 122] on img at bounding box center [167, 120] width 131 height 74
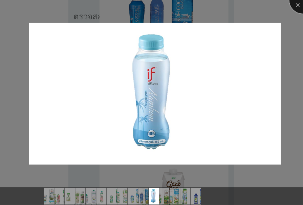
click at [297, 3] on div at bounding box center [303, -1] width 27 height 27
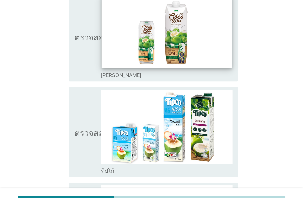
scroll to position [1140, 0]
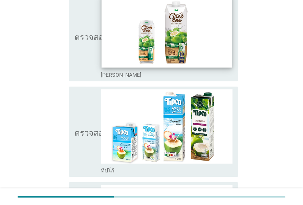
click at [200, 126] on img at bounding box center [167, 126] width 132 height 74
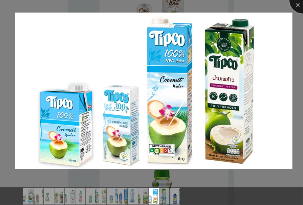
click at [298, 5] on div at bounding box center [303, -1] width 27 height 27
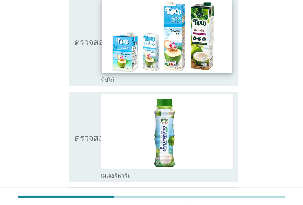
scroll to position [1232, 0]
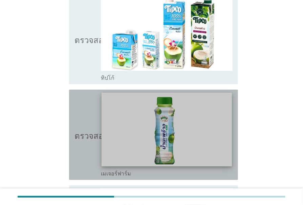
click at [172, 126] on img at bounding box center [167, 130] width 131 height 74
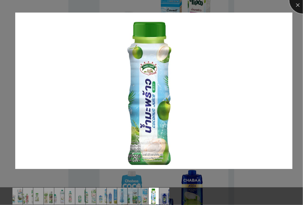
click at [300, 7] on div at bounding box center [303, -1] width 27 height 27
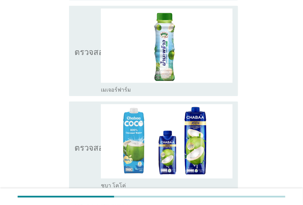
scroll to position [1325, 0]
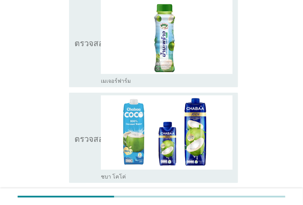
click at [92, 126] on icon "ตรวจสอบ" at bounding box center [92, 137] width 34 height 85
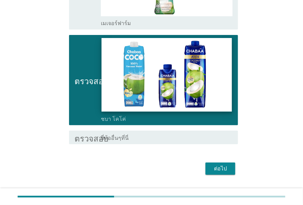
scroll to position [1386, 0]
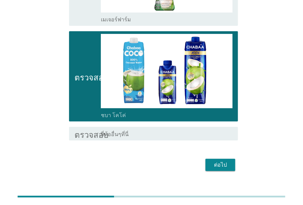
click at [224, 159] on button "ต่อไป" at bounding box center [221, 165] width 30 height 12
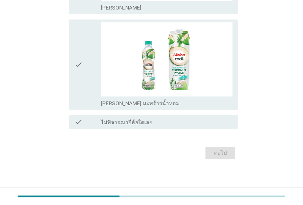
scroll to position [0, 0]
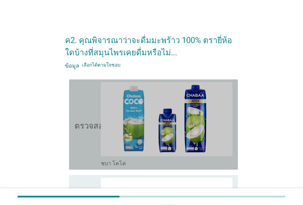
click at [86, 113] on icon "ตรวจสอบ" at bounding box center [92, 124] width 34 height 85
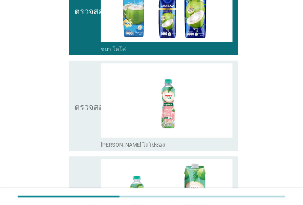
scroll to position [123, 0]
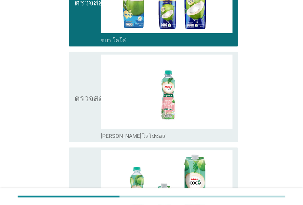
click at [86, 113] on icon "ตรวจสอบ" at bounding box center [92, 97] width 34 height 85
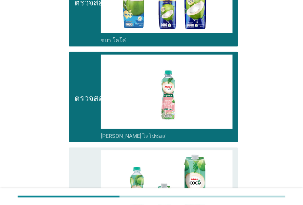
scroll to position [185, 0]
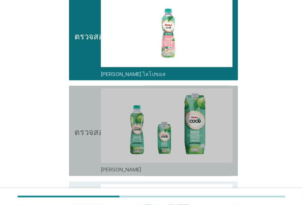
click at [86, 113] on icon "ตรวจสอบ" at bounding box center [92, 130] width 34 height 85
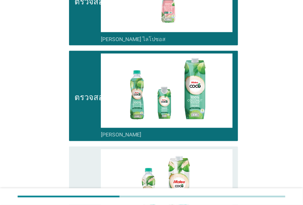
scroll to position [246, 0]
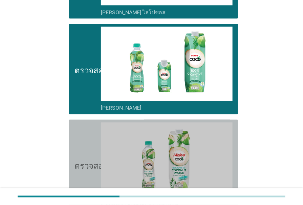
click at [88, 139] on icon "ตรวจสอบ" at bounding box center [92, 164] width 34 height 85
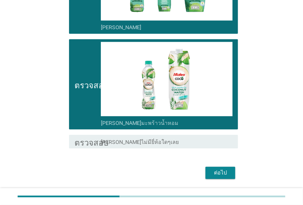
scroll to position [347, 0]
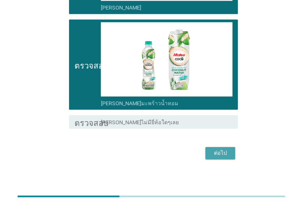
click at [227, 154] on font "ต่อไป" at bounding box center [220, 152] width 13 height 6
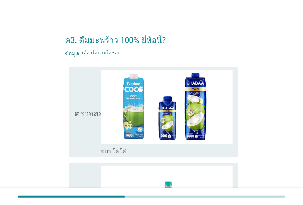
click at [92, 105] on icon "ตรวจสอบ" at bounding box center [92, 112] width 34 height 85
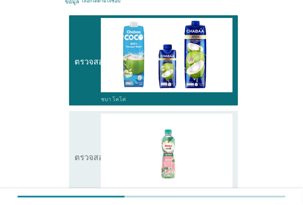
scroll to position [92, 0]
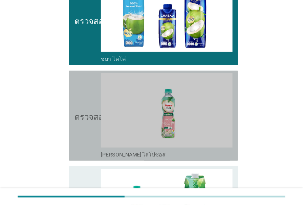
click at [82, 118] on font "ตรวจสอบ" at bounding box center [92, 116] width 34 height 8
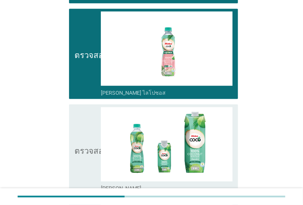
click at [82, 118] on icon "ตรวจสอบ" at bounding box center [92, 149] width 34 height 85
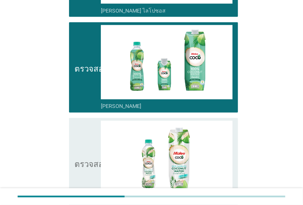
scroll to position [246, 0]
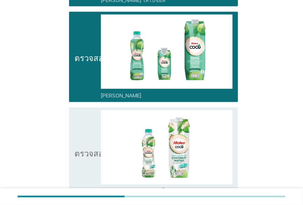
click at [87, 122] on icon "ตรวจสอบ" at bounding box center [92, 152] width 34 height 85
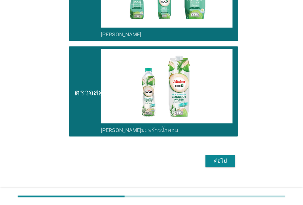
scroll to position [308, 0]
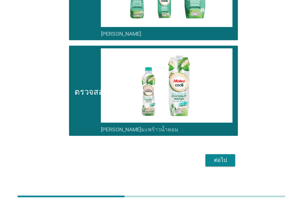
click at [221, 160] on font "ต่อไป" at bounding box center [220, 160] width 13 height 6
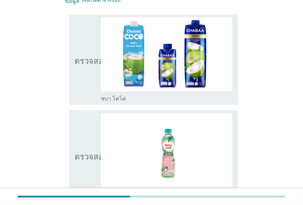
scroll to position [61, 0]
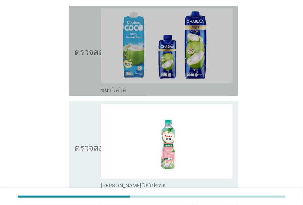
click at [82, 72] on icon "ตรวจสอบ" at bounding box center [92, 50] width 34 height 85
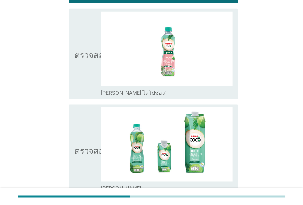
click at [93, 138] on icon "ตรวจสอบ" at bounding box center [92, 149] width 34 height 85
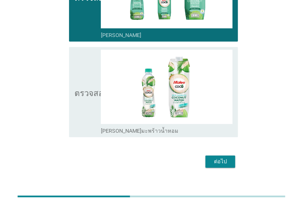
scroll to position [308, 0]
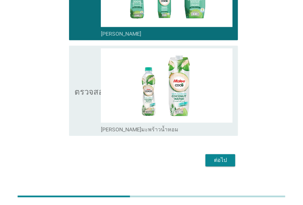
click at [236, 161] on button "ต่อไป" at bounding box center [221, 160] width 30 height 12
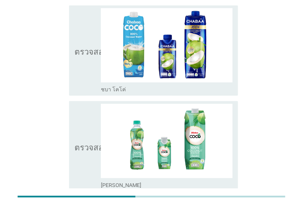
scroll to position [61, 0]
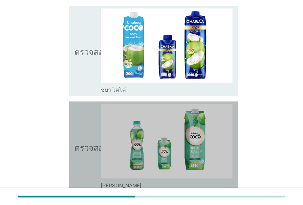
click at [77, 127] on icon "ตรวจสอบ" at bounding box center [92, 146] width 34 height 85
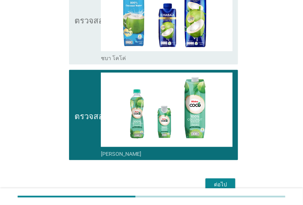
scroll to position [123, 0]
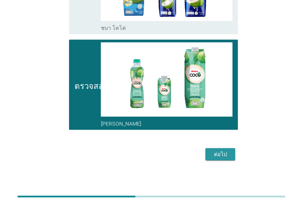
click at [220, 152] on font "ต่อไป" at bounding box center [220, 154] width 13 height 6
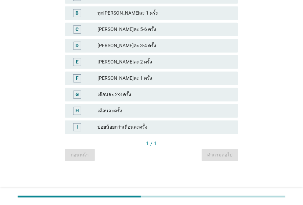
scroll to position [0, 0]
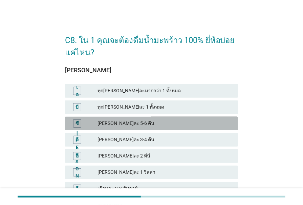
click at [137, 123] on font "[PERSON_NAME]ละ 5-6 คืน" at bounding box center [165, 123] width 135 height 7
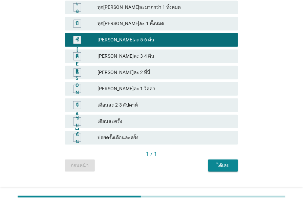
scroll to position [94, 0]
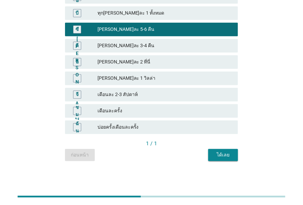
click at [226, 154] on font "ได้เลย" at bounding box center [223, 154] width 13 height 5
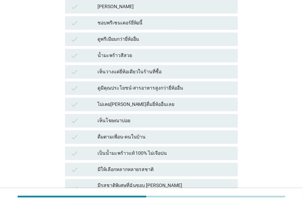
scroll to position [0, 0]
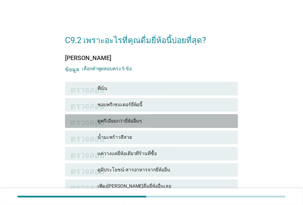
click at [139, 121] on font "ดูพรีเมียมกว่ายี่ห้ออื่นๆ" at bounding box center [120, 120] width 45 height 5
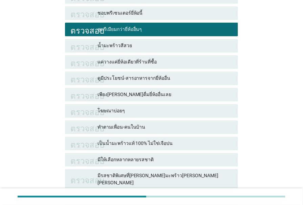
scroll to position [92, 0]
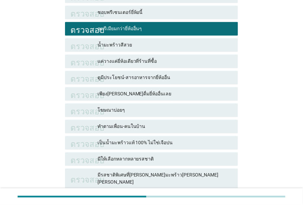
click at [149, 143] on font "เป็นน้ำมะพร้าวแท้ 100% ไม่ใช่เจือปน" at bounding box center [136, 142] width 76 height 5
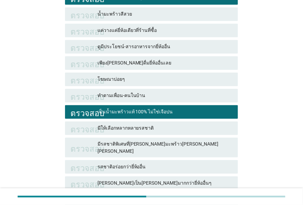
scroll to position [154, 0]
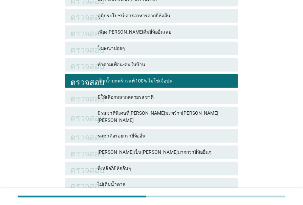
click at [151, 132] on font "รสชาติอร่อยกว่ายี่ห้ออื่น" at bounding box center [165, 135] width 135 height 7
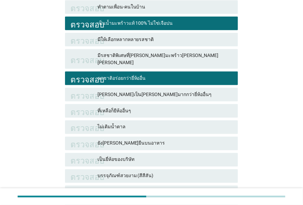
scroll to position [216, 0]
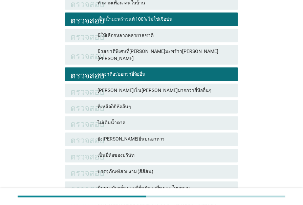
click at [159, 87] on font "[PERSON_NAME]เป็น[PERSON_NAME]มากกว่ายี่ห้ออื่นๆ" at bounding box center [155, 89] width 115 height 5
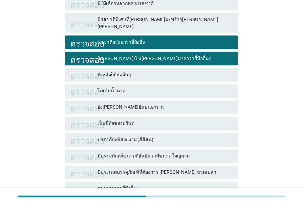
scroll to position [277, 0]
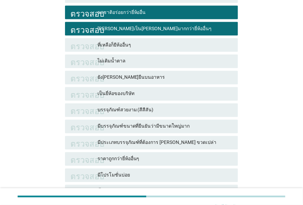
click at [150, 110] on div "ตรวจสอบ บรรจุภัณฑ์สวยงาม (สีสีสัน)" at bounding box center [151, 110] width 173 height 14
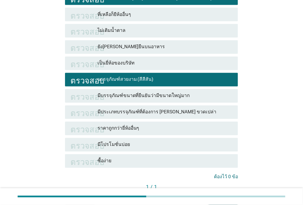
scroll to position [348, 0]
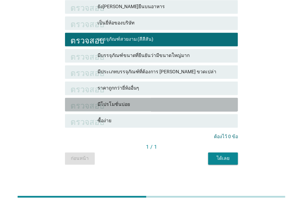
click at [144, 102] on font "มีโปรโมชั่นบ่อย" at bounding box center [165, 104] width 135 height 7
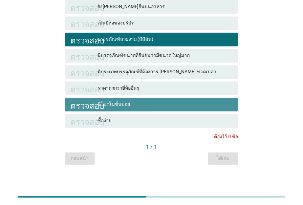
click at [144, 102] on font "มีโปรโมชั่นบ่อย" at bounding box center [165, 104] width 135 height 7
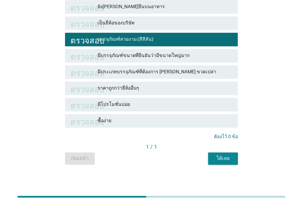
click at [222, 160] on button "ได้เลย" at bounding box center [223, 158] width 30 height 12
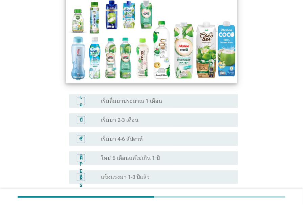
scroll to position [92, 0]
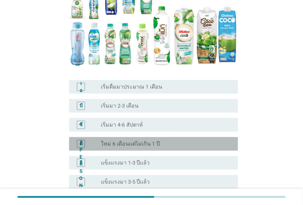
click at [174, 141] on div "ปุ่มวิทยุ[PERSON_NAME]เลือก ใหม่ 6 เดือนแต่ไม่เกิน 1 ปี" at bounding box center [164, 143] width 126 height 7
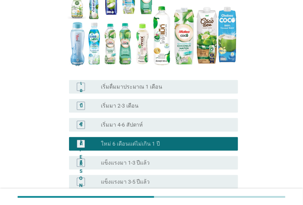
scroll to position [154, 0]
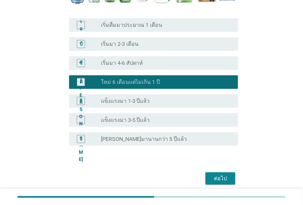
click at [215, 176] on font "ต่อไป" at bounding box center [220, 178] width 13 height 6
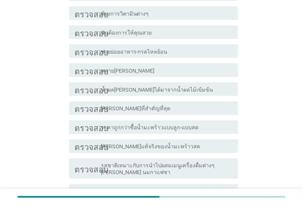
scroll to position [246, 0]
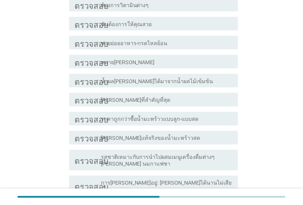
click at [189, 134] on div "โครงร่างกล่องกาเครื่องหมายว่าง [PERSON_NAME]แท้จริงของน้ำมะพร้าวสด" at bounding box center [167, 138] width 132 height 8
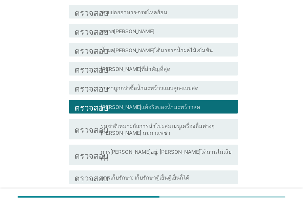
scroll to position [308, 0]
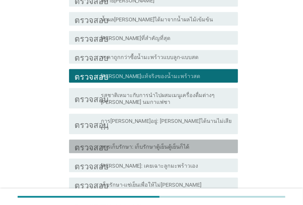
click at [201, 142] on div "โครงร่างกล่องกาเครื่องหมายว่าง การเก็บรักษา: เก็บรักษาตู้เย็นตู้เย็นก็ได้" at bounding box center [167, 146] width 132 height 8
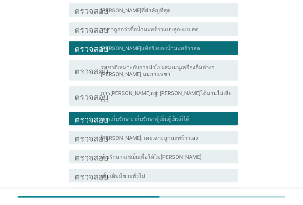
scroll to position [369, 0]
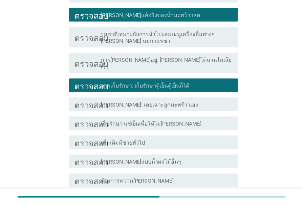
click at [197, 119] on div "โครงร่างกล่องกาเครื่องหมายว่าง เก็บรักษา-แช่เย็นเพื่อให้ไม่[PERSON_NAME]" at bounding box center [167, 123] width 132 height 8
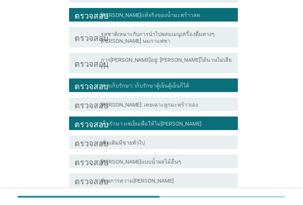
scroll to position [400, 0]
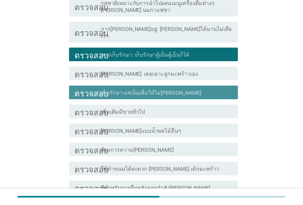
click at [191, 88] on div "โครงร่างกล่องกาเครื่องหมายว่าง เก็บรักษา-แช่เย็นเพื่อให้ไม่[PERSON_NAME]" at bounding box center [167, 92] width 132 height 8
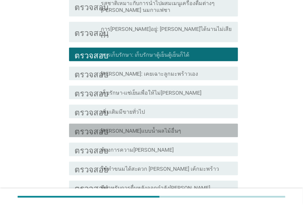
click at [183, 126] on div "โครงร่างกล่องกาเครื่องหมายว่าง [PERSON_NAME]แบบน้ำผลไม้อื่นๆ" at bounding box center [167, 130] width 132 height 8
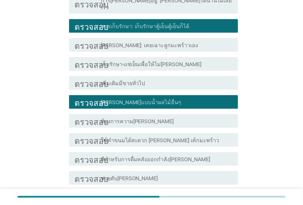
scroll to position [462, 0]
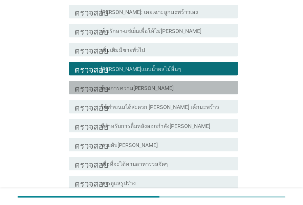
click at [182, 83] on div "โครงร่างกล่องกาเครื่องหมายว่าง ต้องการความ[PERSON_NAME]" at bounding box center [167, 87] width 132 height 8
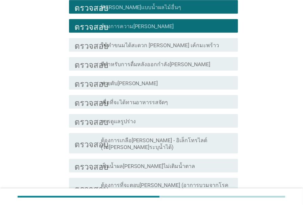
scroll to position [554, 0]
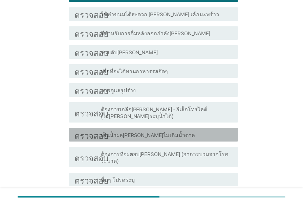
click at [183, 130] on div "โครงร่างกล่องกาเครื่องหมายว่าง เป็นน้ำผล[PERSON_NAME]ไม่เติมน้ำตาล" at bounding box center [167, 134] width 132 height 8
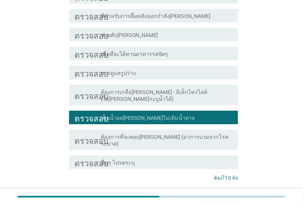
scroll to position [600, 0]
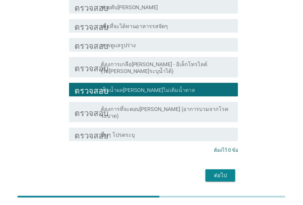
click at [217, 172] on font "ต่อไป" at bounding box center [220, 175] width 13 height 6
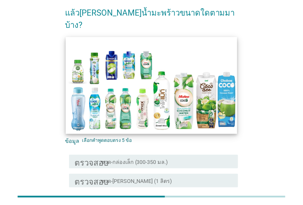
scroll to position [61, 0]
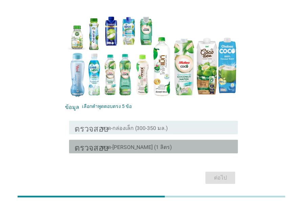
click at [184, 142] on div "โครงร่างกล่องกาเครื่องหมายว่าง ขวด-[PERSON_NAME] (1 ลิตร)" at bounding box center [167, 146] width 132 height 8
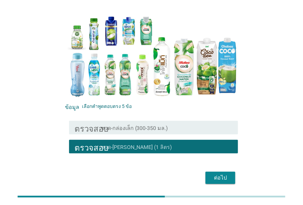
click at [225, 174] on font "ต่อไป" at bounding box center [220, 177] width 13 height 6
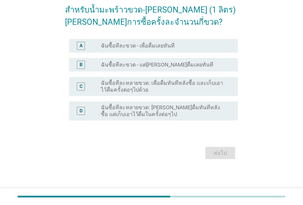
scroll to position [0, 0]
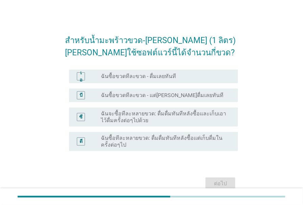
click at [187, 124] on div "ซี ปุ่มวิทยุ[PERSON_NAME]เลือก ฉันจะซื้อทีละหลายขวด: ดื่มดื่มทันทีหลังซื้อและเก…" at bounding box center [153, 116] width 169 height 19
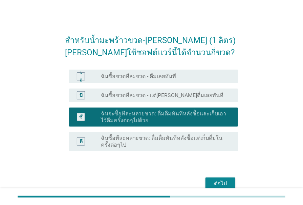
scroll to position [31, 0]
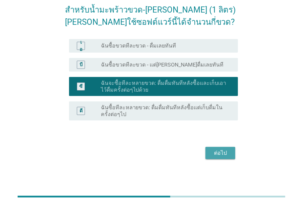
click at [218, 147] on button "ต่อไป" at bounding box center [221, 153] width 30 height 12
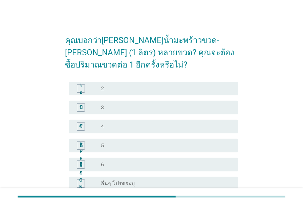
click at [162, 107] on div "ปุ่มวิทยุ[PERSON_NAME]เลือก 3" at bounding box center [164, 107] width 126 height 7
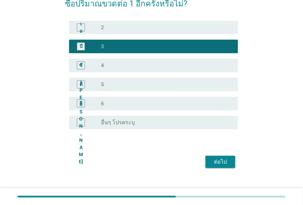
scroll to position [61, 0]
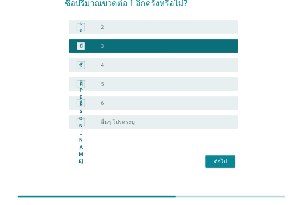
click at [220, 163] on font "ต่อไป" at bounding box center [220, 161] width 13 height 6
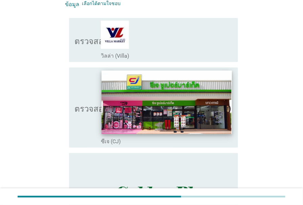
click at [198, 98] on img at bounding box center [167, 101] width 131 height 63
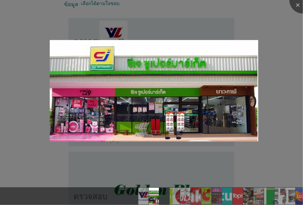
click at [198, 98] on img at bounding box center [154, 90] width 209 height 101
click at [265, 114] on div at bounding box center [151, 102] width 303 height 205
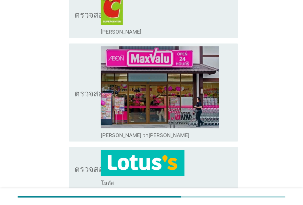
scroll to position [524, 0]
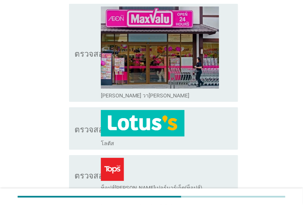
click at [186, 121] on div "โครงร่างกล่องกาเครื่องหมายว่าง โลตัส" at bounding box center [167, 128] width 132 height 37
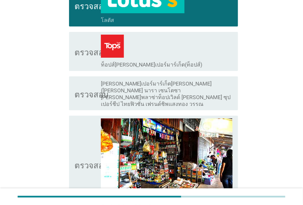
scroll to position [647, 0]
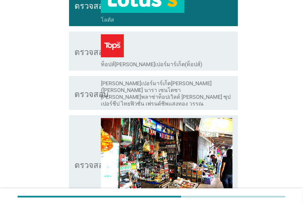
click at [186, 121] on img at bounding box center [167, 159] width 132 height 82
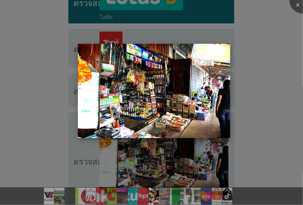
click at [214, 85] on img at bounding box center [154, 91] width 153 height 94
click at [298, 5] on div at bounding box center [303, -1] width 27 height 27
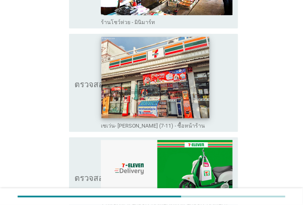
scroll to position [832, 0]
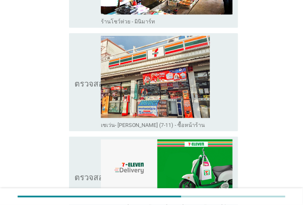
click at [84, 88] on icon "ตรวจสอบ" at bounding box center [92, 82] width 34 height 93
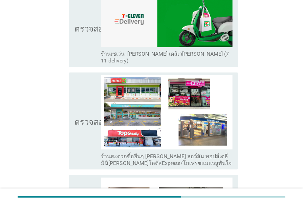
scroll to position [1017, 0]
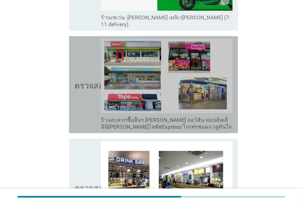
click at [84, 88] on icon "ตรวจสอบ" at bounding box center [92, 85] width 34 height 92
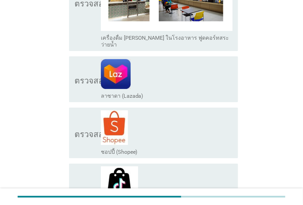
scroll to position [1201, 0]
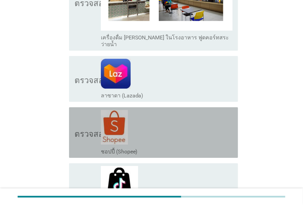
click at [83, 115] on icon "ตรวจสอบ" at bounding box center [92, 132] width 34 height 45
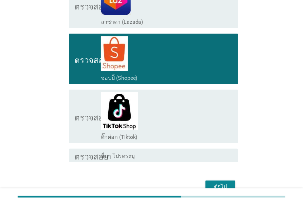
scroll to position [1287, 0]
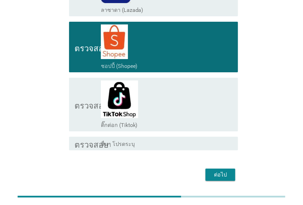
click at [210, 168] on button "ต่อไป" at bounding box center [221, 174] width 30 height 12
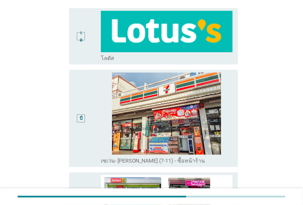
scroll to position [92, 0]
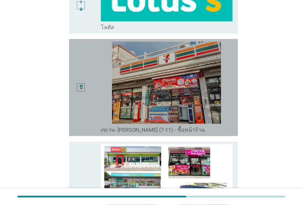
click at [95, 91] on div "บี" at bounding box center [88, 88] width 26 height 92
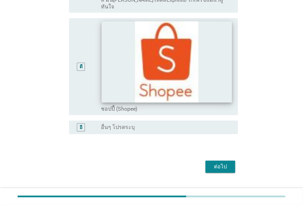
scroll to position [330, 0]
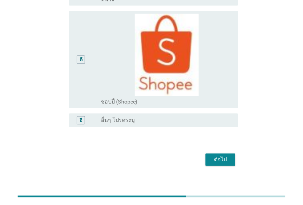
click at [219, 154] on button "ต่อไป" at bounding box center [221, 160] width 30 height 12
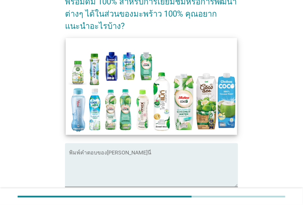
scroll to position [61, 0]
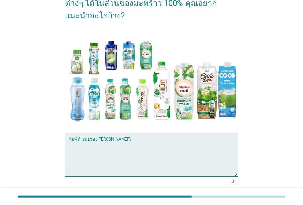
click at [151, 141] on textarea "พิมพ์คำตอบของคุณที่นี่" at bounding box center [153, 159] width 169 height 36
click at [117, 141] on textarea "พิมพ์คำตอบของคุณที่นี่" at bounding box center [153, 159] width 169 height 36
click at [144, 141] on textarea "พิมพ์คำตอบของคุณที่นี่" at bounding box center [153, 159] width 169 height 36
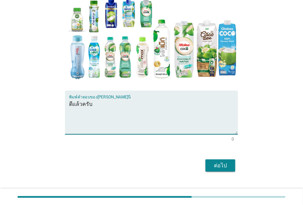
scroll to position [104, 0]
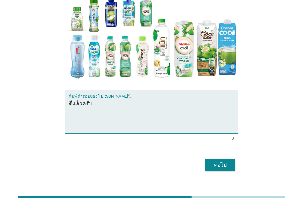
type textarea "ดีเเล้วครับ"
click at [220, 161] on font "ต่อไป" at bounding box center [220, 164] width 13 height 6
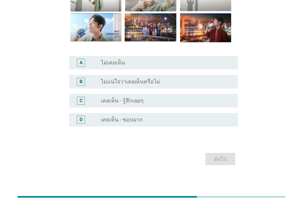
scroll to position [0, 0]
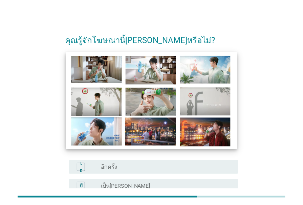
click at [104, 74] on img at bounding box center [151, 100] width 171 height 97
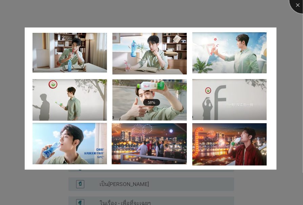
click at [300, 7] on div at bounding box center [303, -1] width 27 height 27
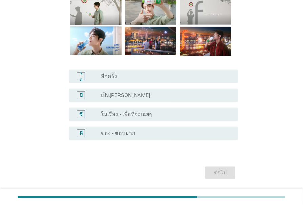
scroll to position [92, 0]
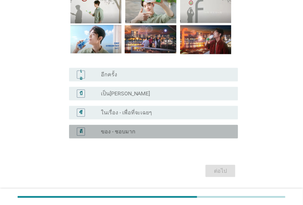
click at [131, 132] on font "ของ - ชอบมาก" at bounding box center [118, 131] width 35 height 6
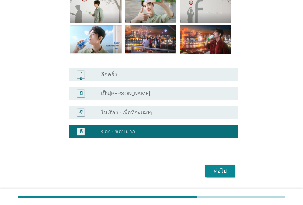
click at [222, 174] on font "ต่อไป" at bounding box center [220, 171] width 13 height 8
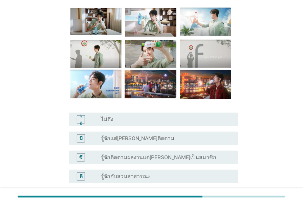
scroll to position [61, 0]
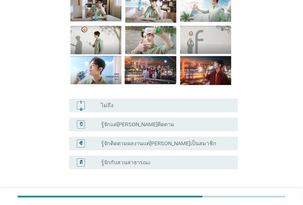
click at [142, 144] on font "รู้จักติดตามผลงานแต่[PERSON_NAME]เป็นสมาชิก" at bounding box center [159, 143] width 116 height 6
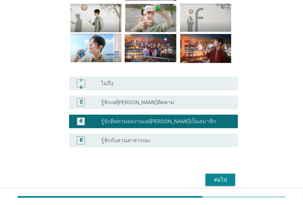
scroll to position [110, 0]
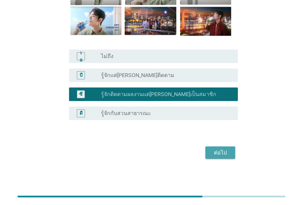
click at [222, 151] on font "ต่อไป" at bounding box center [220, 152] width 13 height 6
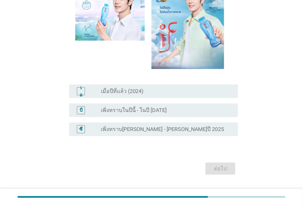
scroll to position [92, 0]
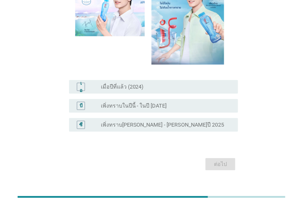
click at [162, 110] on div "บี ปุ่มวิทยุ[PERSON_NAME]เลือก เพิ่งทราบในปีนี้ - ในปี [DATE]" at bounding box center [153, 106] width 169 height 14
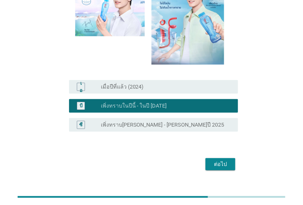
click at [214, 157] on div "ต่อไป" at bounding box center [151, 164] width 173 height 16
click at [217, 164] on font "ต่อไป" at bounding box center [220, 164] width 13 height 6
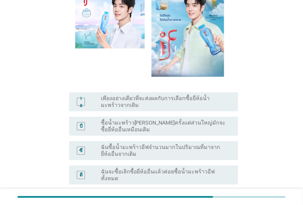
click at [161, 128] on font "ซื้อน้ำมะพร้าว[PERSON_NAME]ครั้งแต่ส่วนใหญ่มักจะซื้อยี่ห้ออื่นเหมือนเดิม" at bounding box center [164, 126] width 126 height 14
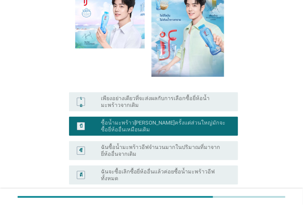
scroll to position [123, 0]
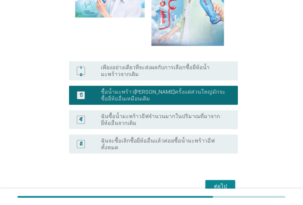
click at [228, 182] on div "ต่อไป" at bounding box center [220, 186] width 19 height 8
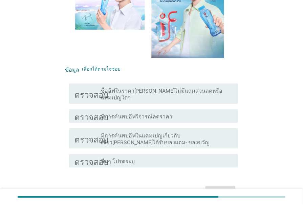
click at [179, 91] on font "ซื้ออีฟในราคา[PERSON_NAME]ไม่มีแถมส่วนลดหรือแคมเปญใดๆ" at bounding box center [162, 93] width 122 height 13
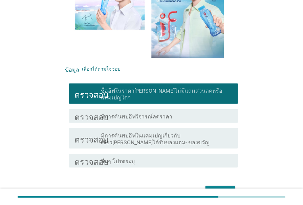
click at [180, 112] on div "โครงร่างกล่องกาเครื่องหมายว่าง มีการค้นพบอีฟวิจารณ์ลดราคา" at bounding box center [167, 116] width 132 height 8
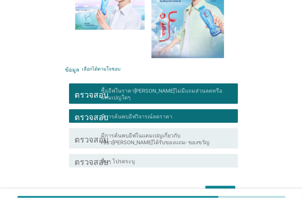
click at [215, 186] on button "ต่อไป" at bounding box center [221, 192] width 30 height 12
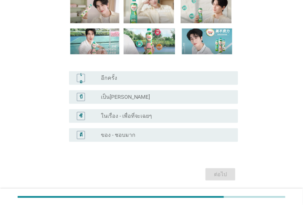
scroll to position [92, 0]
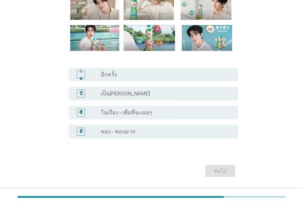
click at [143, 137] on div "ดี ปุ่มวิทยุ[PERSON_NAME]เลือก ของ - ชอบมาก" at bounding box center [153, 132] width 169 height 14
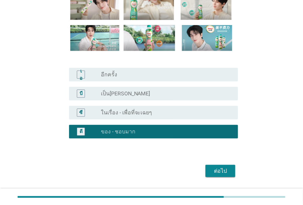
click at [214, 169] on div "ต่อไป" at bounding box center [220, 171] width 19 height 8
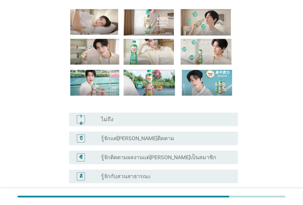
scroll to position [61, 0]
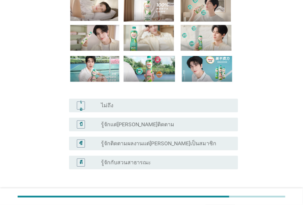
click at [164, 163] on div "ปุ่มวิทยุ[PERSON_NAME]เลือก รู้จักกับสวนสาธารณะ" at bounding box center [164, 162] width 126 height 7
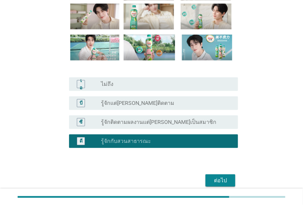
scroll to position [110, 0]
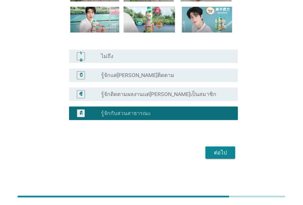
click at [228, 154] on div "ต่อไป" at bounding box center [220, 152] width 19 height 8
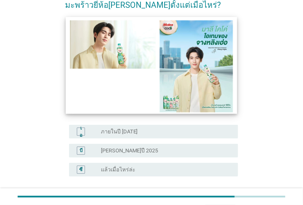
scroll to position [61, 0]
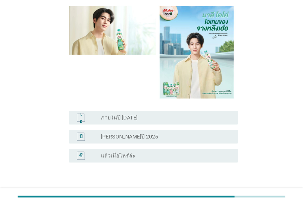
click at [162, 135] on div "ปุ่มวิทยุ[PERSON_NAME]เลือก [PERSON_NAME]ปี ​​2025" at bounding box center [164, 136] width 126 height 7
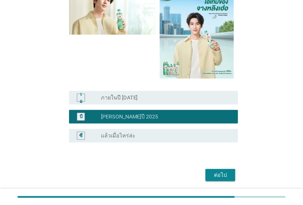
scroll to position [92, 0]
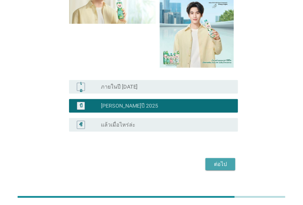
click at [218, 165] on font "ต่อไป" at bounding box center [220, 164] width 13 height 6
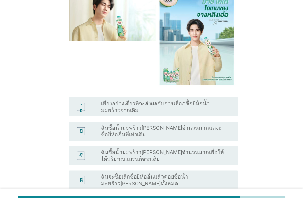
scroll to position [123, 0]
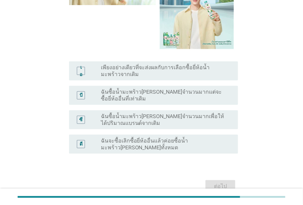
click at [165, 100] on font "ฉันซื้อน้ำมะพร้าว[PERSON_NAME]จำนวนมากแต่จะซื้อยี่ห้ออื่นที่เท่าเดิม" at bounding box center [164, 95] width 126 height 14
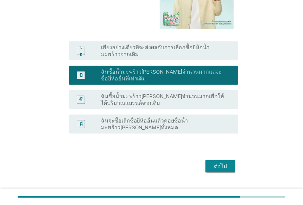
scroll to position [154, 0]
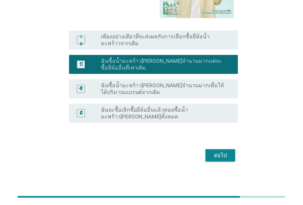
click at [218, 153] on font "ต่อไป" at bounding box center [220, 155] width 13 height 6
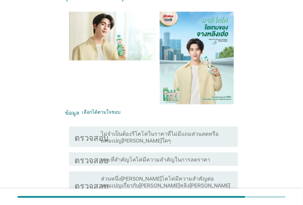
scroll to position [123, 0]
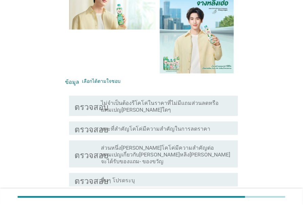
click at [199, 100] on font "ไม่จำเป็นต้องรีโคโค่ในราคาที่ไม่มีแถมส่วนลดหรือแคมเปญ[PERSON_NAME]ใดๆ" at bounding box center [167, 107] width 132 height 14
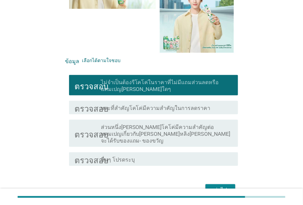
scroll to position [154, 0]
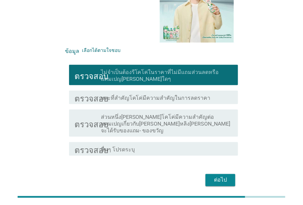
click at [208, 174] on button "ต่อไป" at bounding box center [221, 180] width 30 height 12
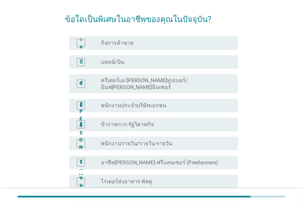
scroll to position [31, 0]
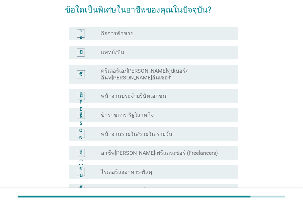
click at [173, 93] on div "ปุ่มวิทยุ[PERSON_NAME]เลือก พนักงานประจำบริษัทเอกชน" at bounding box center [164, 96] width 126 height 7
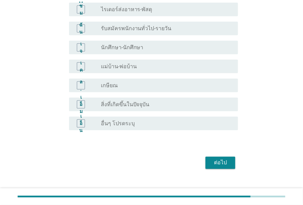
scroll to position [197, 0]
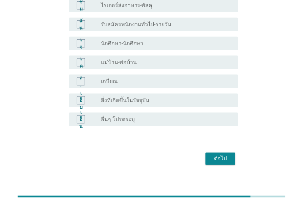
click at [221, 155] on font "ต่อไป" at bounding box center [220, 158] width 13 height 6
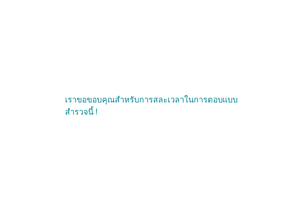
scroll to position [0, 0]
